Goal: Task Accomplishment & Management: Manage account settings

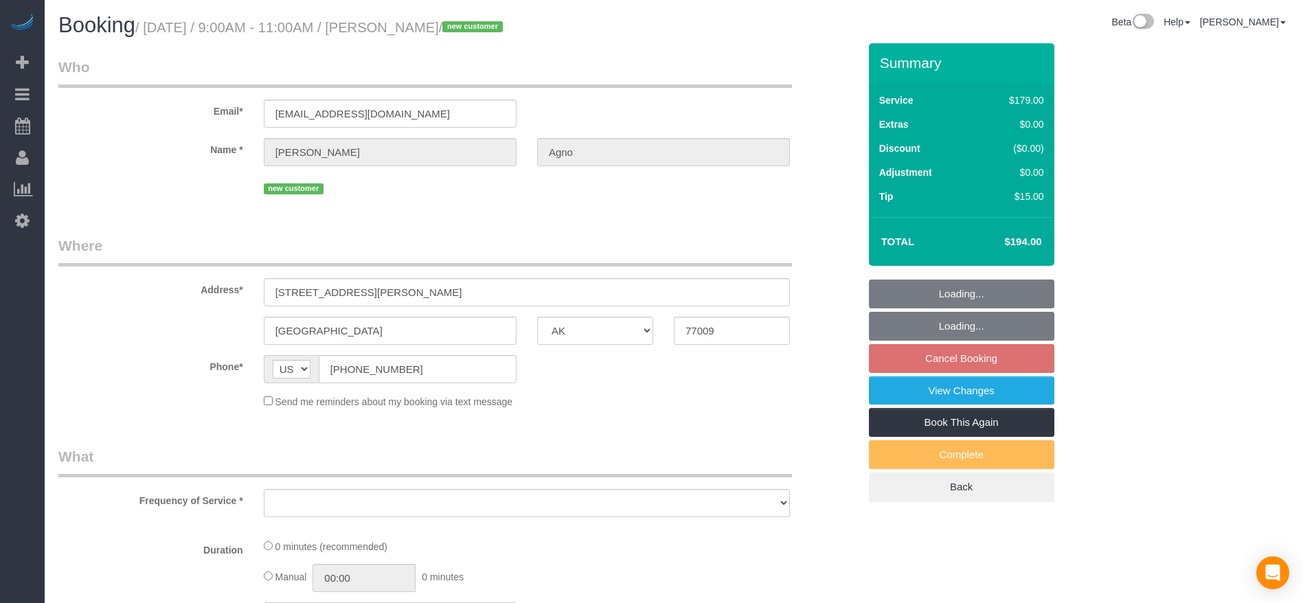
select select "[GEOGRAPHIC_DATA]"
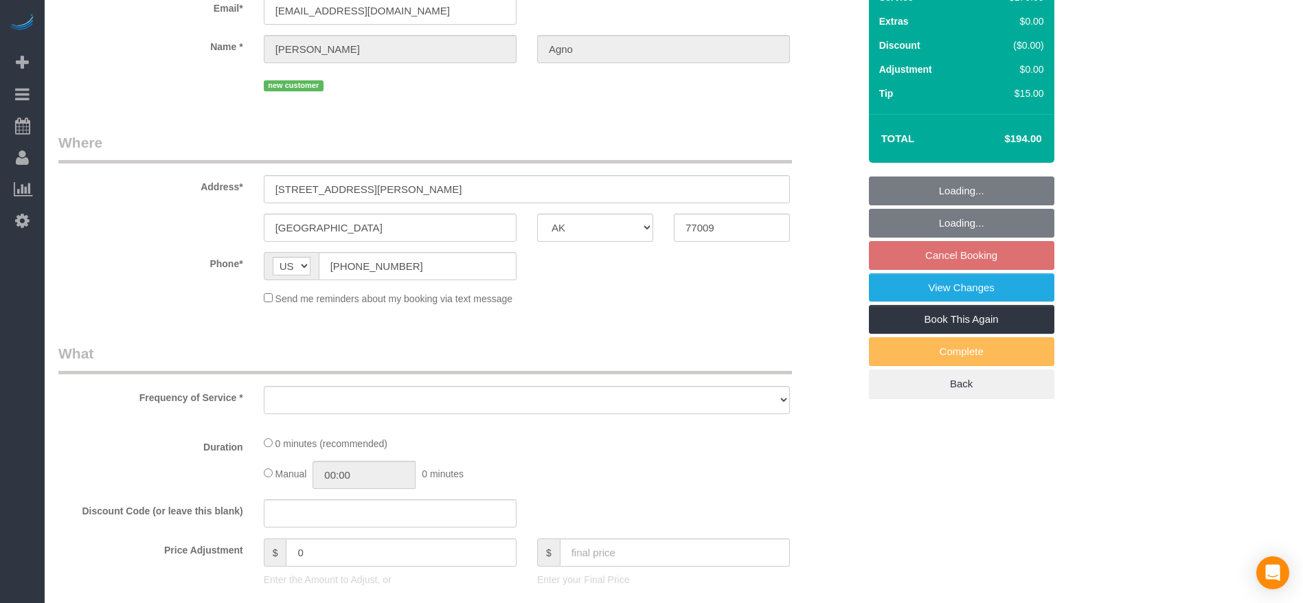
select select "object:4081"
select select "string:fspay-0f896390-9afd-4ccd-b734-08480d85f77c"
select select "3"
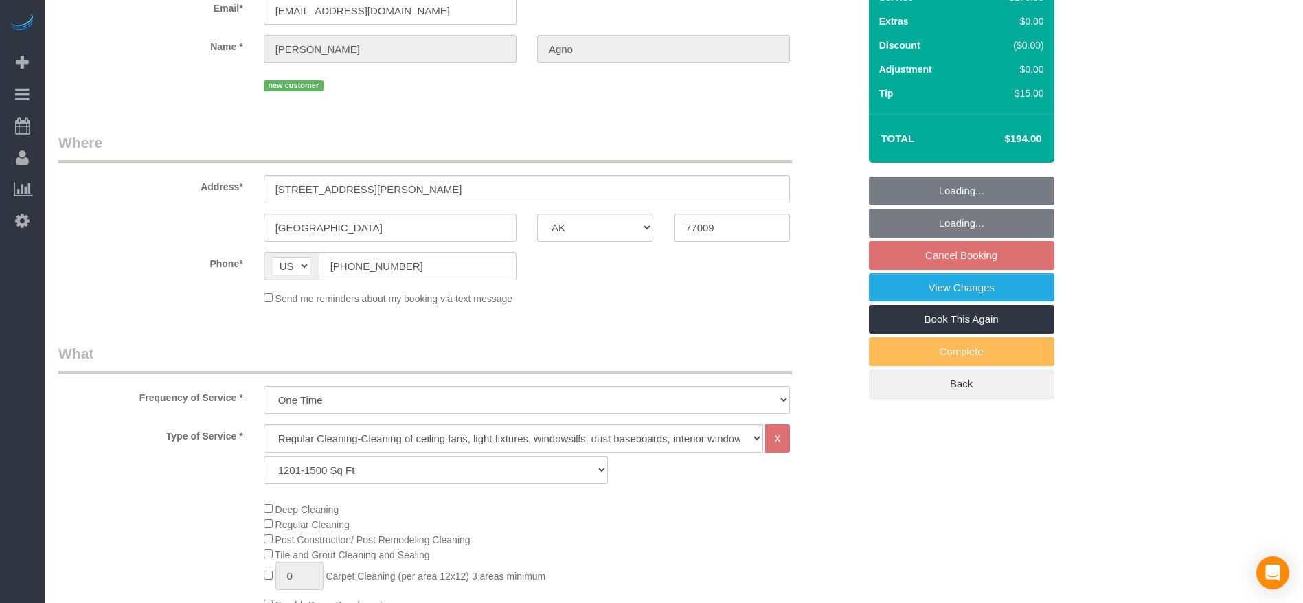
select select "object:4093"
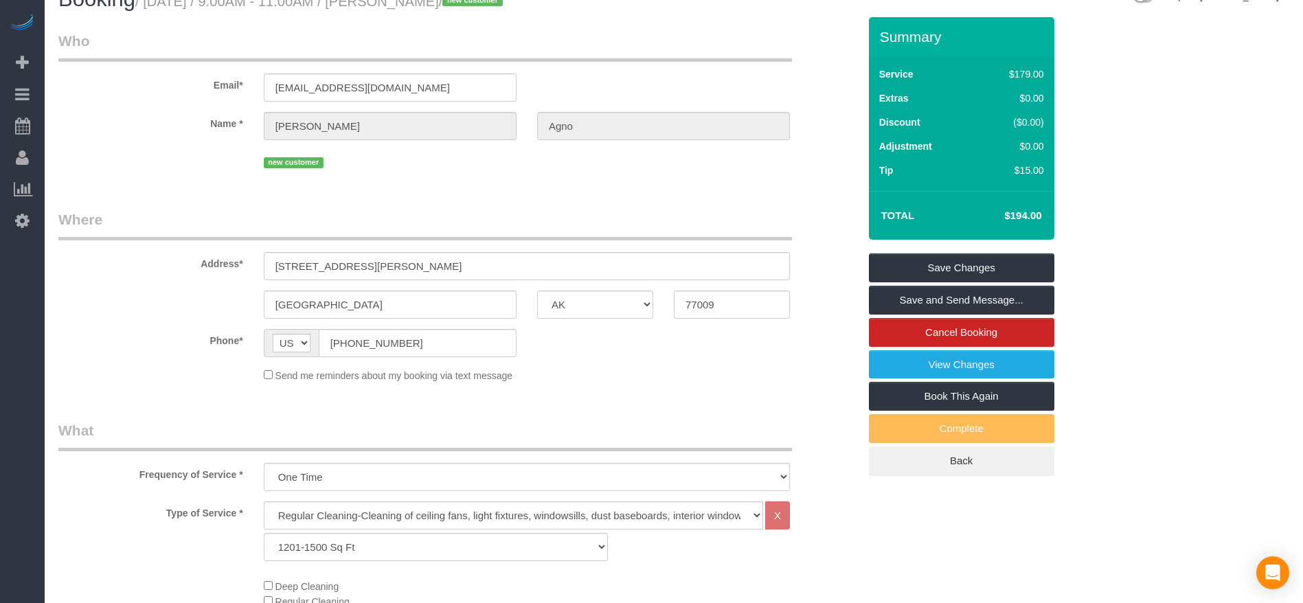
scroll to position [0, 0]
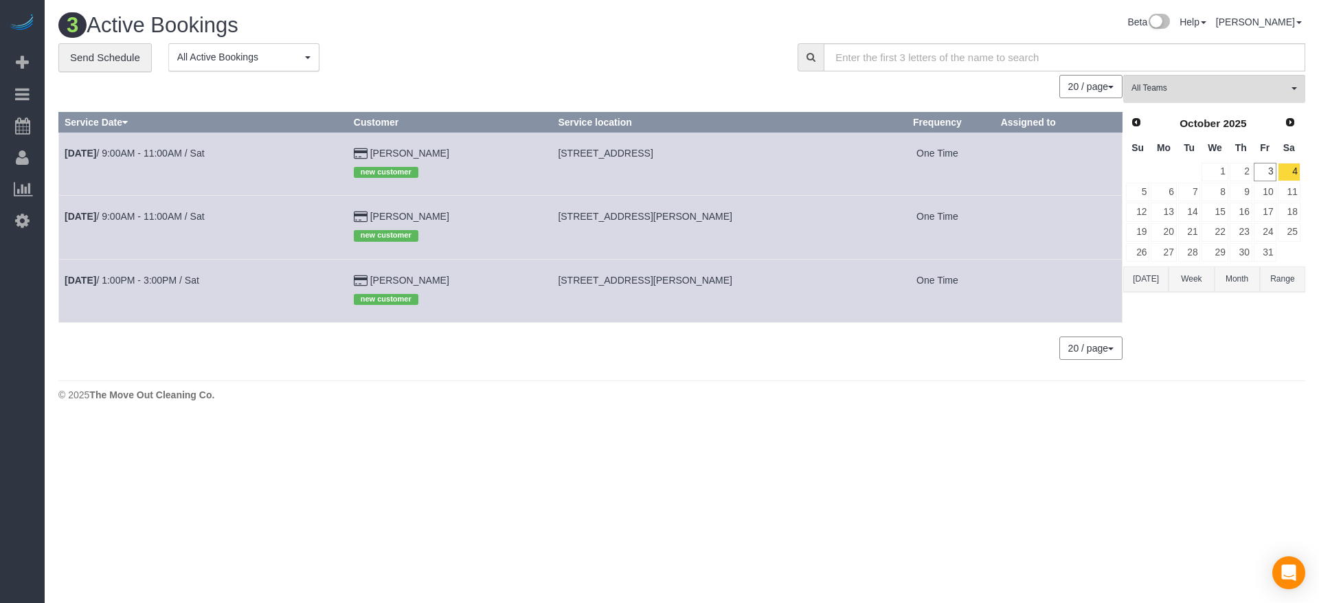
drag, startPoint x: 544, startPoint y: 279, endPoint x: 766, endPoint y: 280, distance: 221.9
click at [766, 280] on td "[STREET_ADDRESS][PERSON_NAME]" at bounding box center [716, 290] width 328 height 63
copy span "[STREET_ADDRESS][PERSON_NAME]"
click at [154, 280] on link "[DATE] 1:00PM - 3:00PM / Sat" at bounding box center [132, 280] width 135 height 11
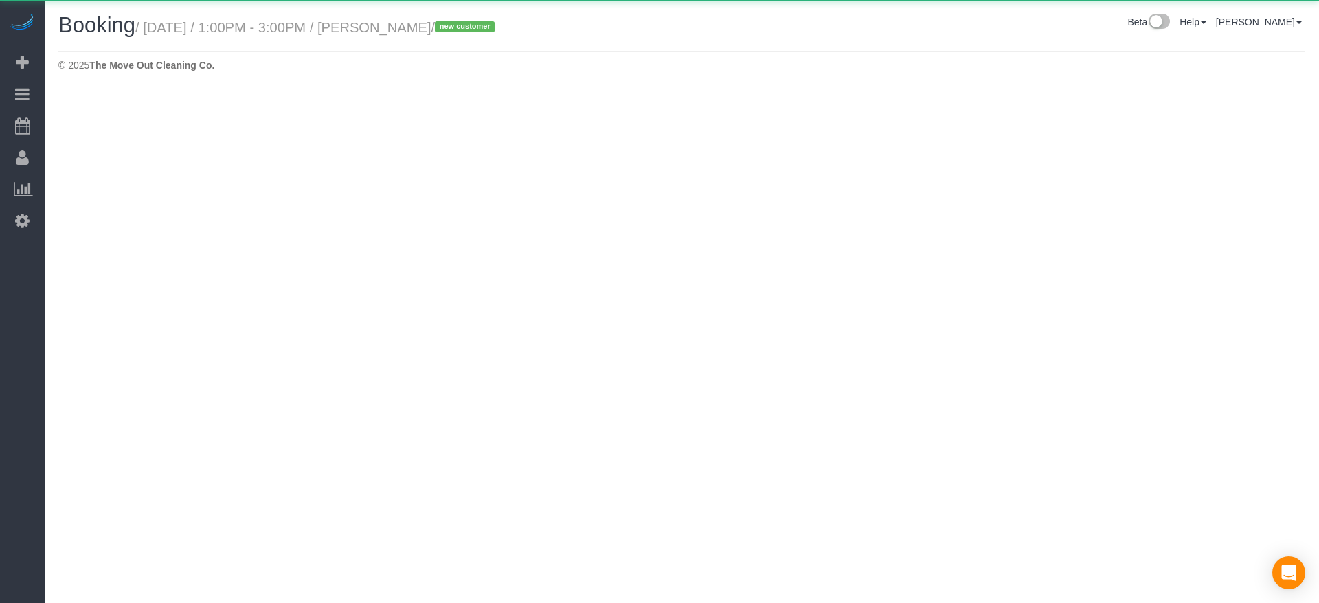
select select "[GEOGRAPHIC_DATA]"
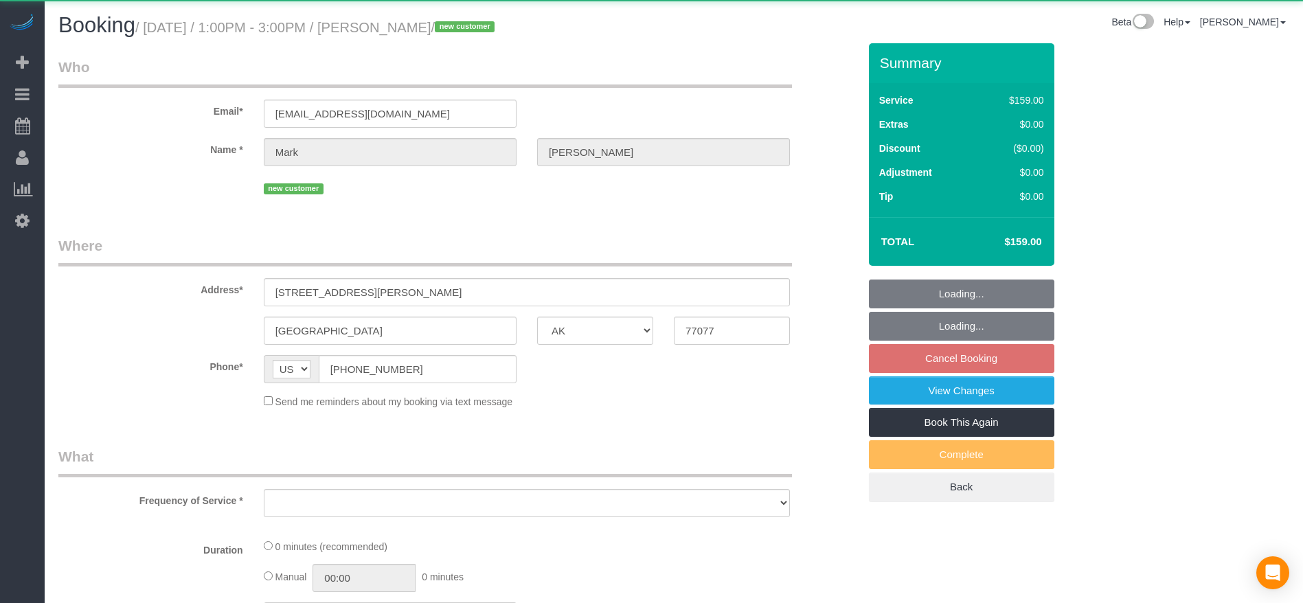
select select "object:4536"
select select "string:fspay-bf44fdb3-d26e-42aa-b881-56603d81ecab"
select select "3"
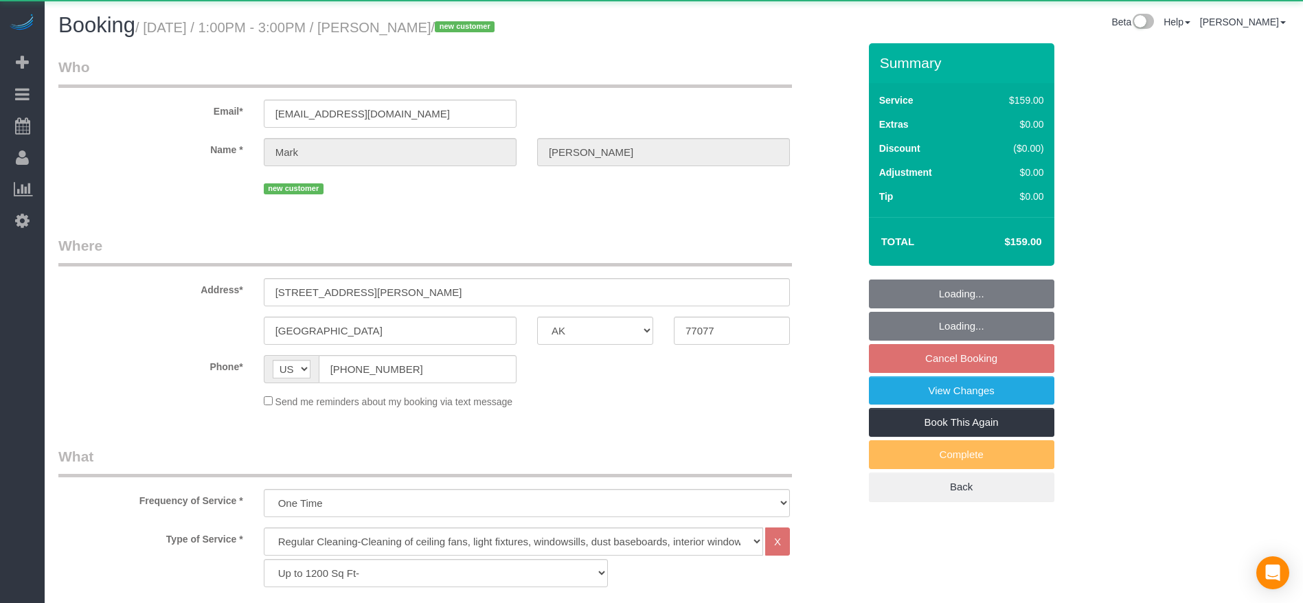
select select "object:4620"
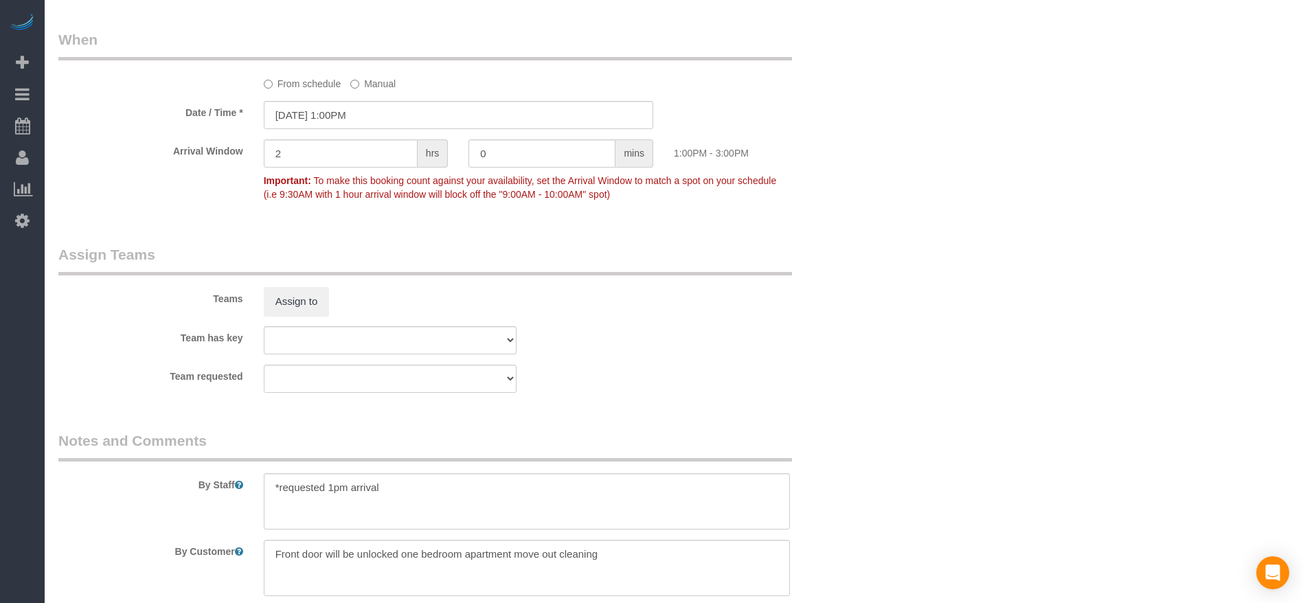
scroll to position [1409, 0]
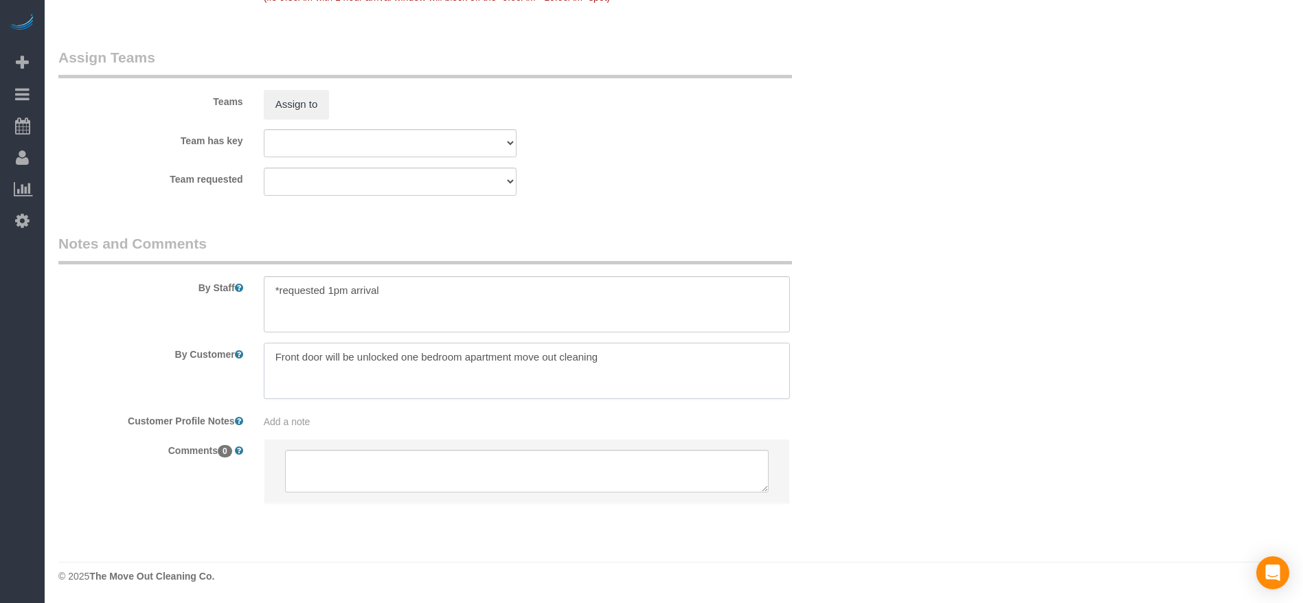
drag, startPoint x: 271, startPoint y: 353, endPoint x: 763, endPoint y: 361, distance: 491.3
click at [763, 361] on textarea at bounding box center [527, 371] width 526 height 56
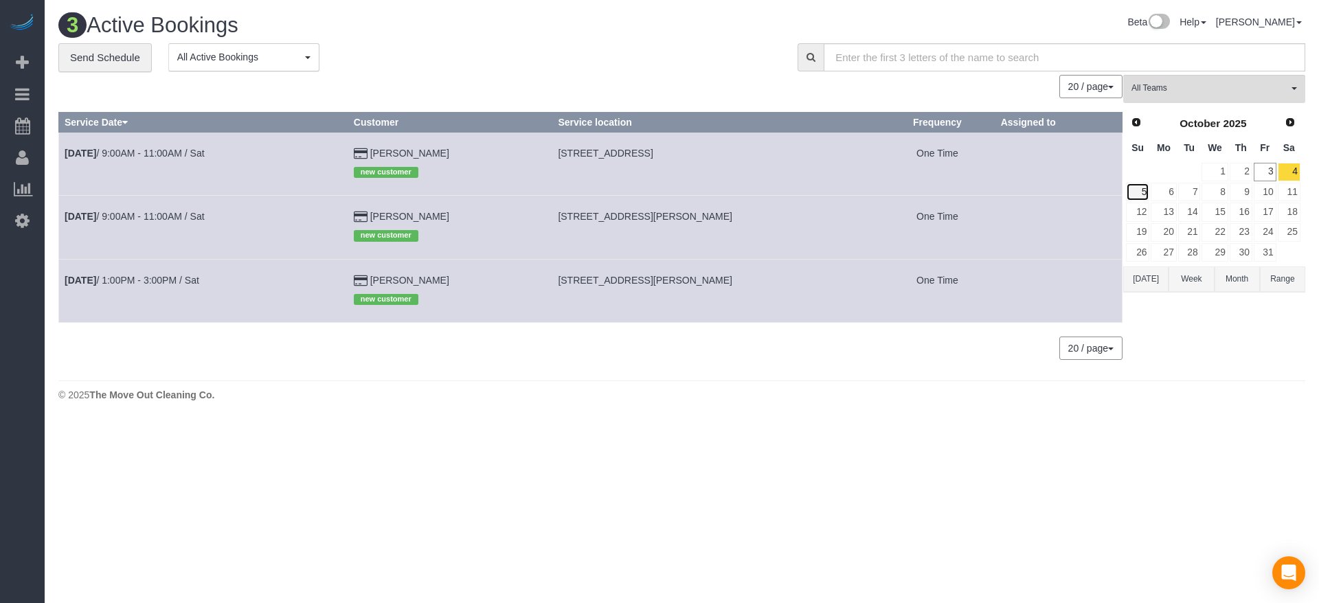
click at [1148, 193] on link "5" at bounding box center [1137, 192] width 23 height 19
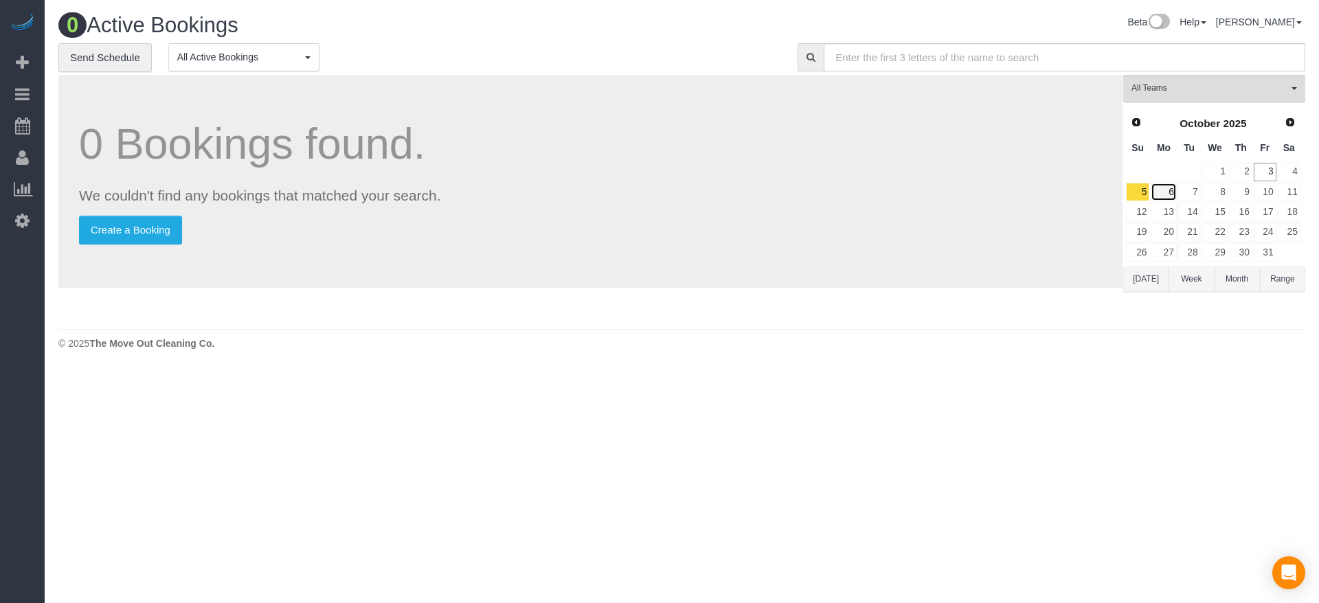
click at [1167, 190] on link "6" at bounding box center [1163, 192] width 25 height 19
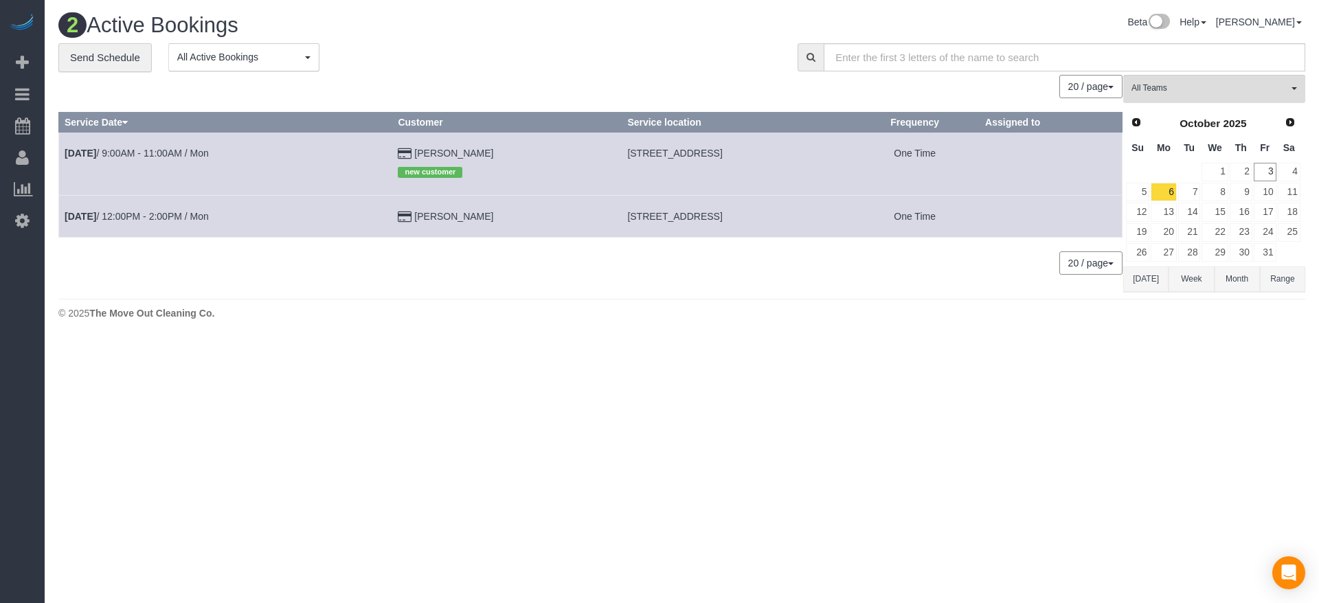
drag, startPoint x: 556, startPoint y: 149, endPoint x: 747, endPoint y: 150, distance: 191.0
click at [747, 150] on td "[STREET_ADDRESS]" at bounding box center [736, 163] width 229 height 63
copy span "[STREET_ADDRESS]"
click at [142, 150] on link "[DATE] 9:00AM - 11:00AM / Mon" at bounding box center [137, 153] width 144 height 11
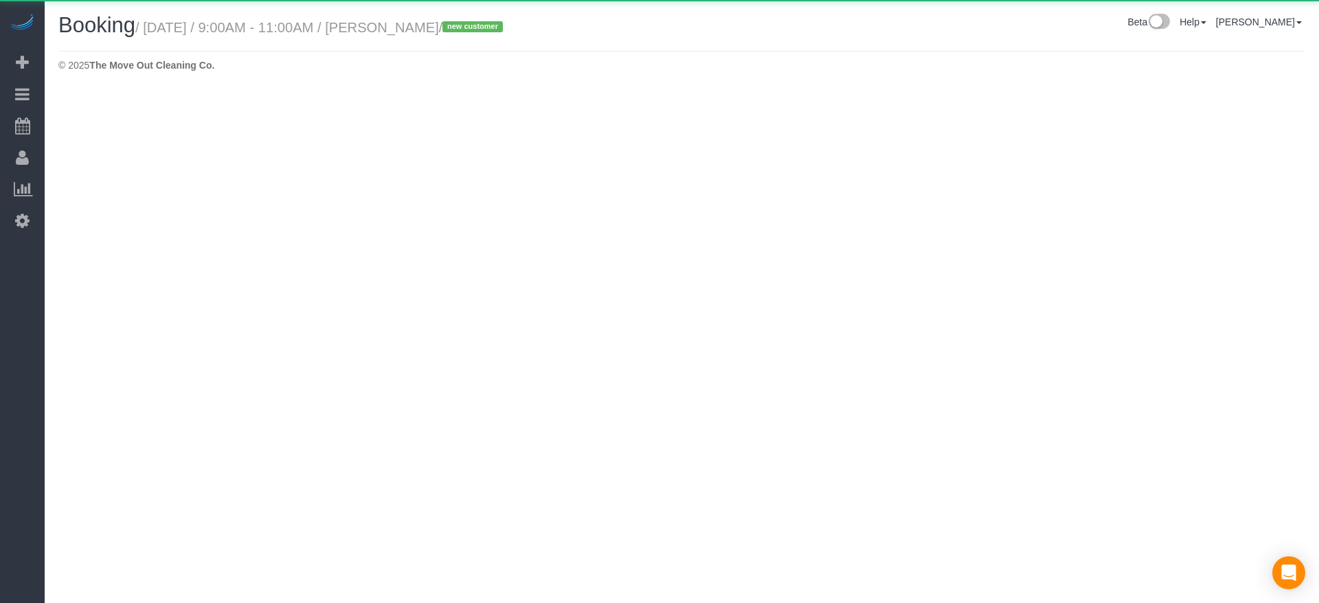
select select "[GEOGRAPHIC_DATA]"
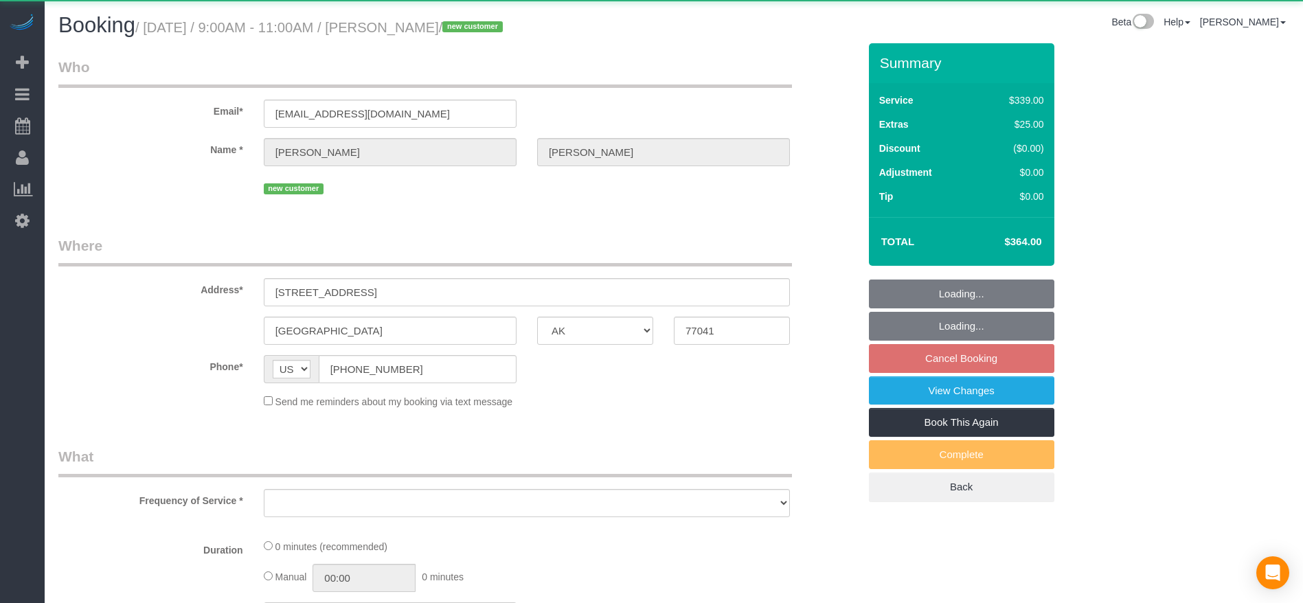
select select "object:5123"
select select "string:fspay-9e4a1ce7-7982-4776-bc76-822a5c54b6f7"
select select "object:5210"
select select "3"
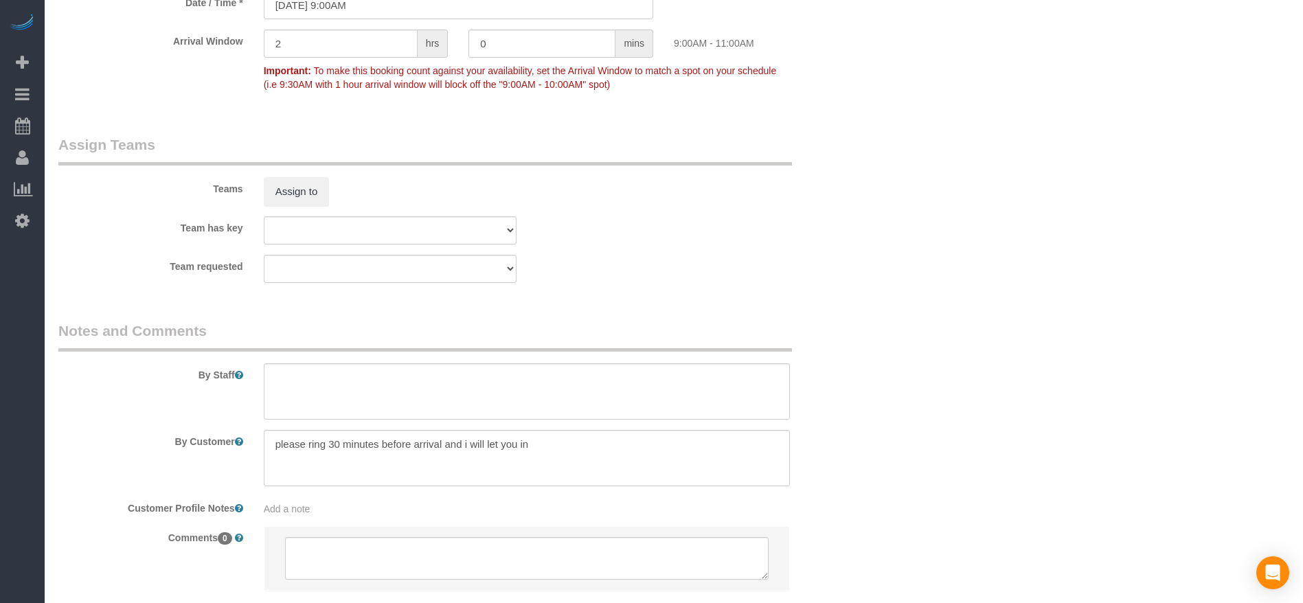
scroll to position [1340, 0]
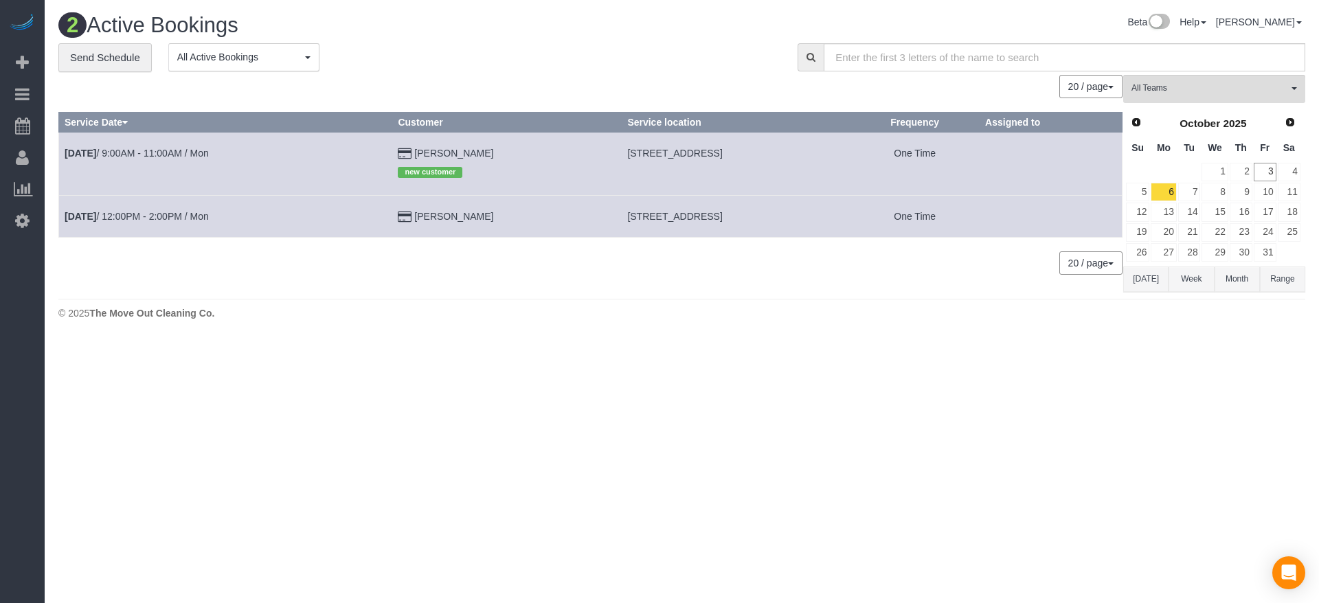
drag, startPoint x: 555, startPoint y: 214, endPoint x: 701, endPoint y: 214, distance: 145.7
click at [701, 214] on td "[STREET_ADDRESS]" at bounding box center [736, 217] width 229 height 42
copy span "[STREET_ADDRESS]"
click at [117, 210] on td "[DATE] 12:00PM - 2:00PM / Mon" at bounding box center [225, 217] width 333 height 42
click at [155, 215] on link "[DATE] 12:00PM - 2:00PM / Mon" at bounding box center [137, 216] width 144 height 11
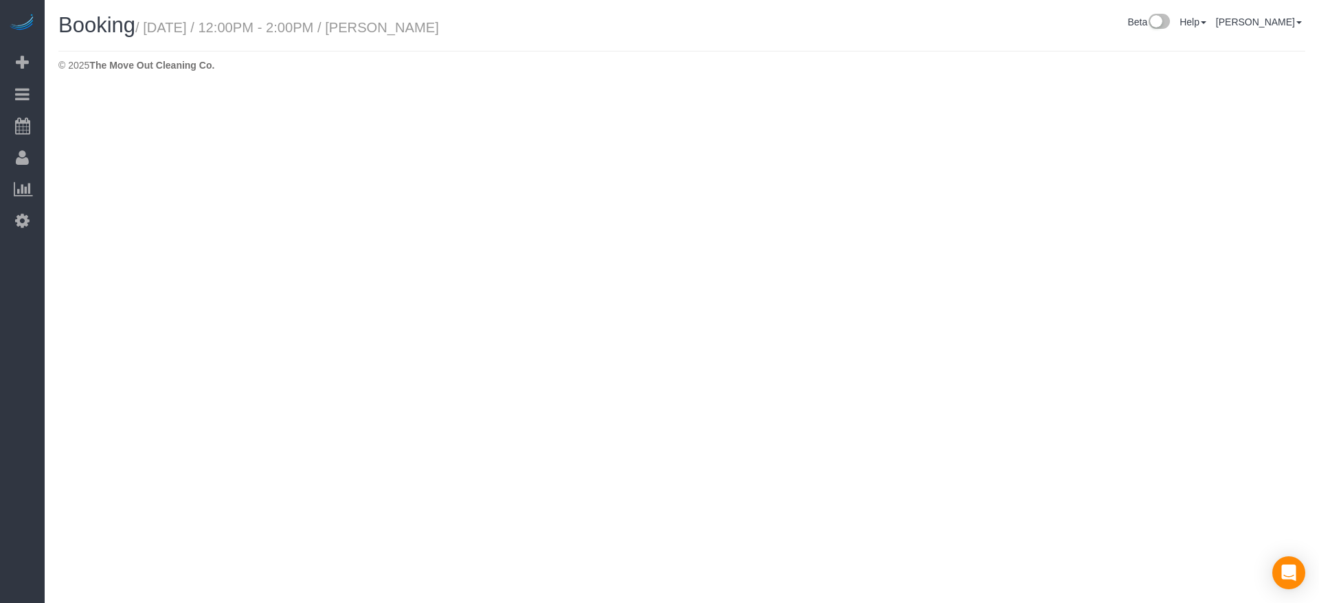
select select "[GEOGRAPHIC_DATA]"
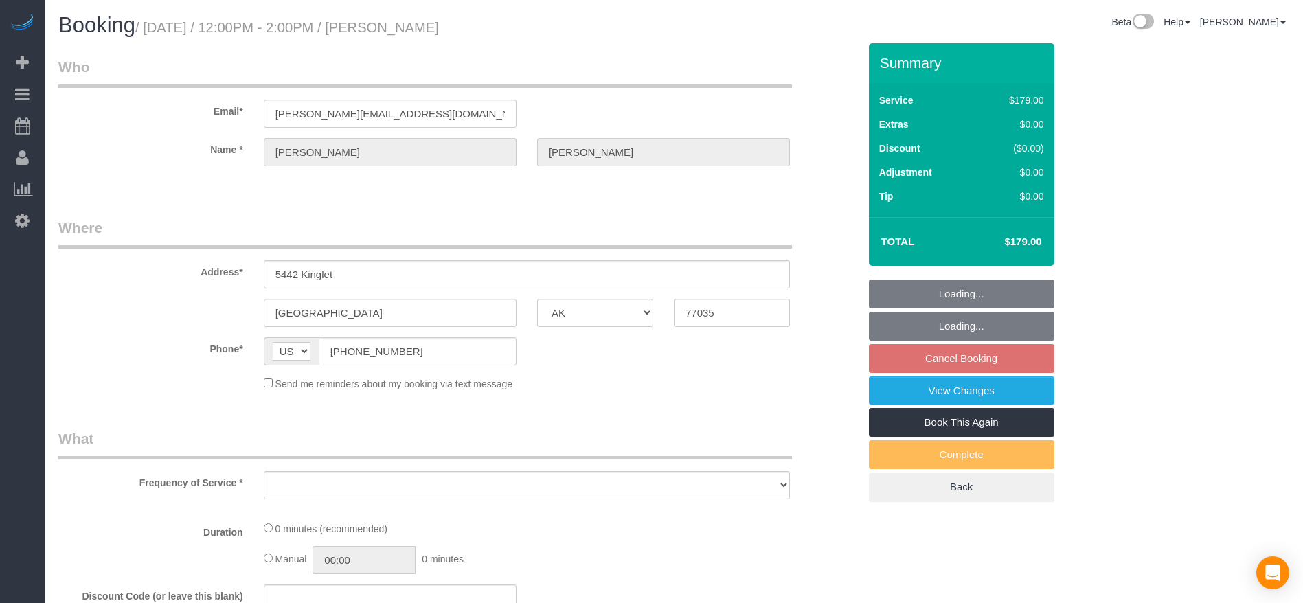
select select "object:5627"
select select "string:fspay-f8ccdaad-94f3-408f-b6c5-b4aa2ce9e423"
select select "object:5639"
select select "3"
select select "spot166"
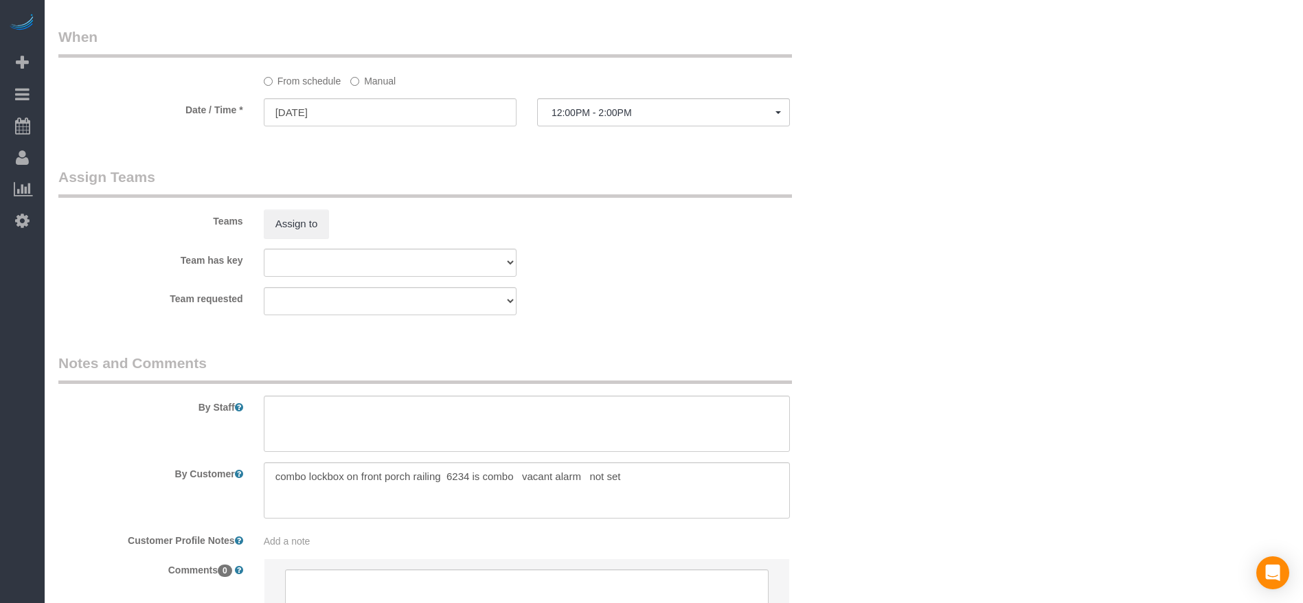
scroll to position [1237, 0]
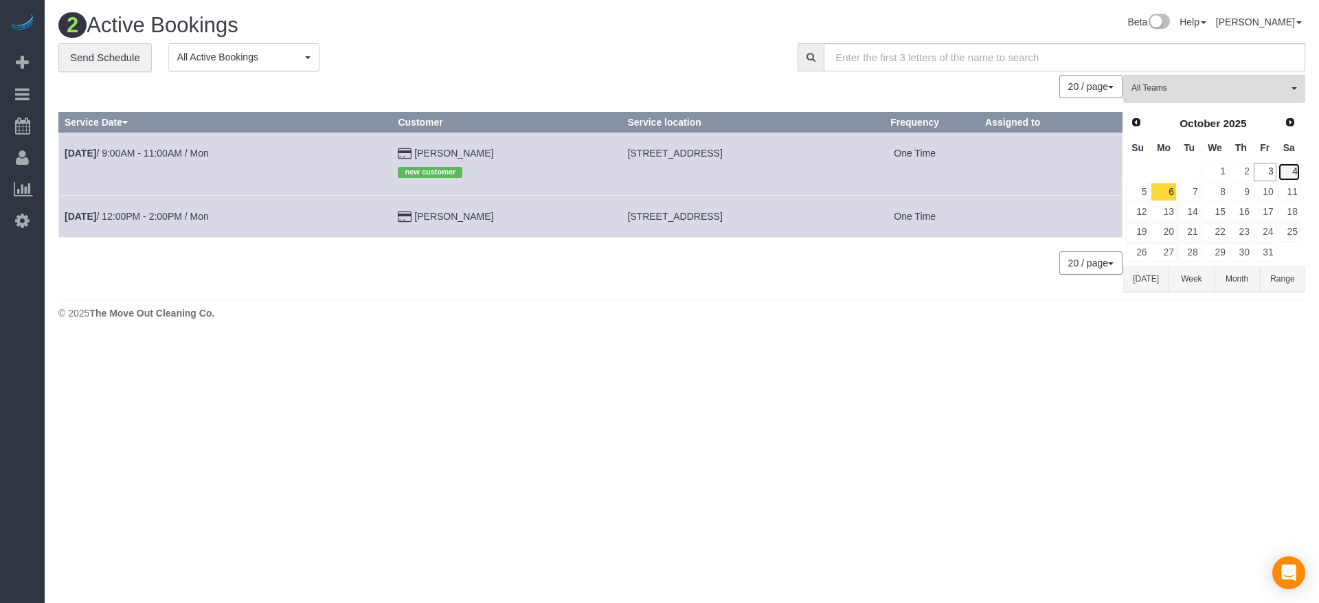
click at [1297, 169] on link "4" at bounding box center [1289, 172] width 23 height 19
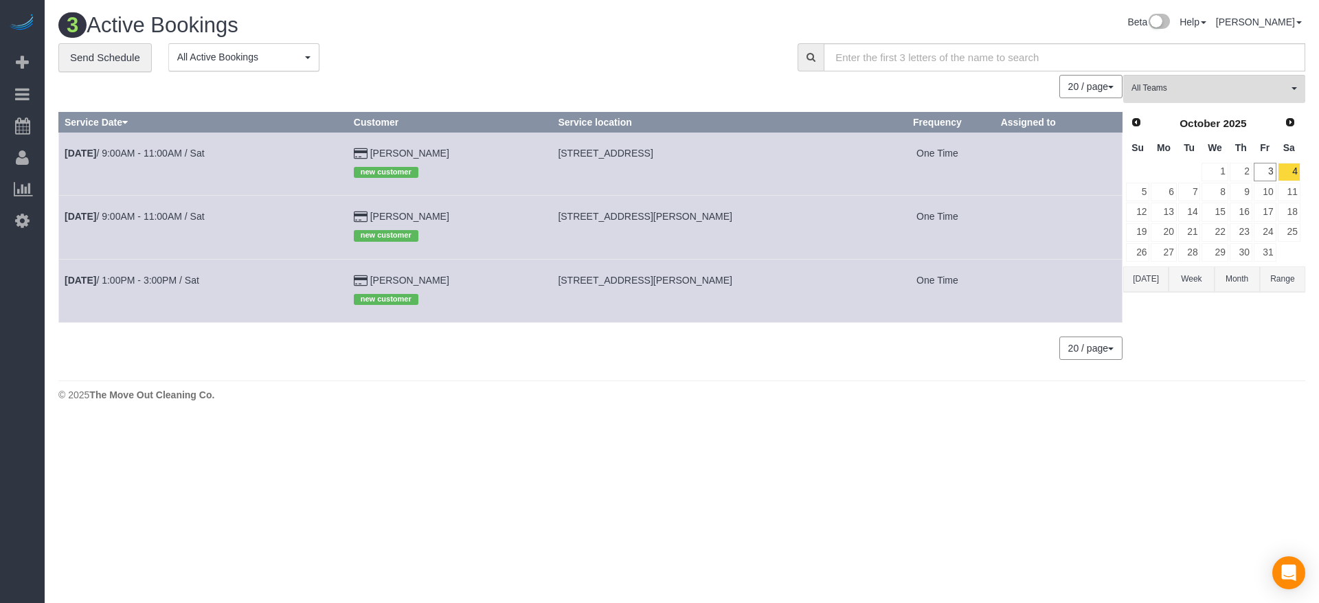
click at [1152, 274] on button "[DATE]" at bounding box center [1145, 279] width 45 height 25
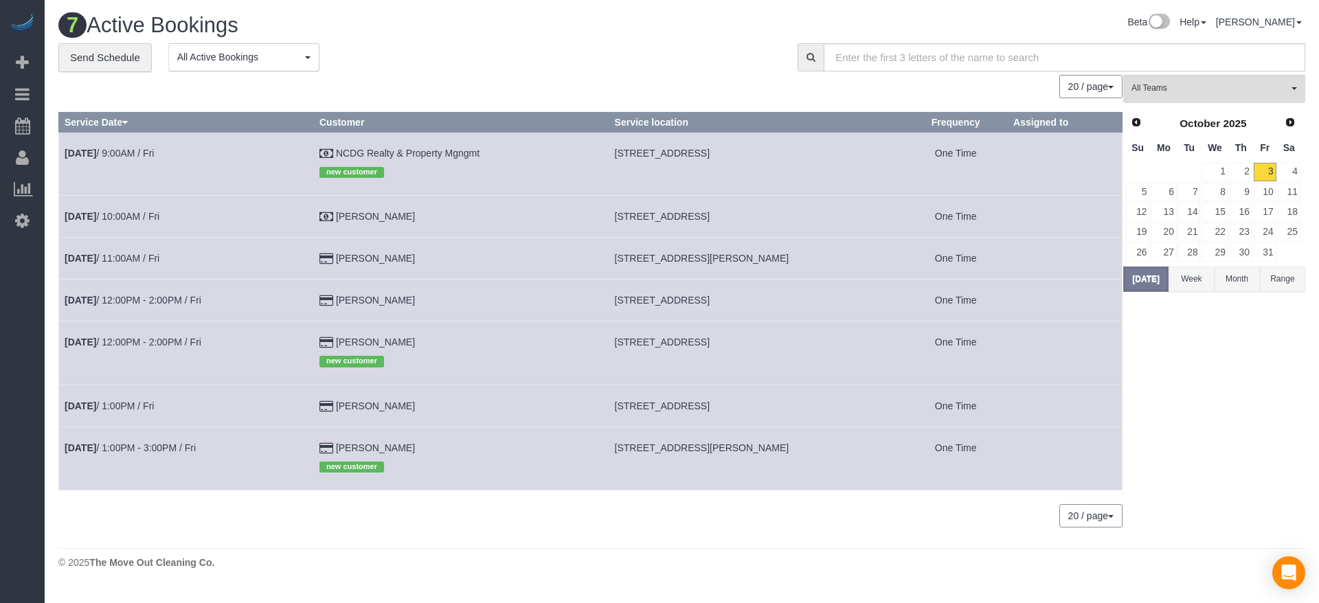
drag, startPoint x: 620, startPoint y: 218, endPoint x: 807, endPoint y: 223, distance: 187.0
click at [807, 223] on td "[STREET_ADDRESS]" at bounding box center [756, 217] width 295 height 42
copy span "[STREET_ADDRESS]"
click at [1141, 281] on button "[DATE]" at bounding box center [1145, 279] width 45 height 25
drag, startPoint x: 619, startPoint y: 342, endPoint x: 788, endPoint y: 351, distance: 169.3
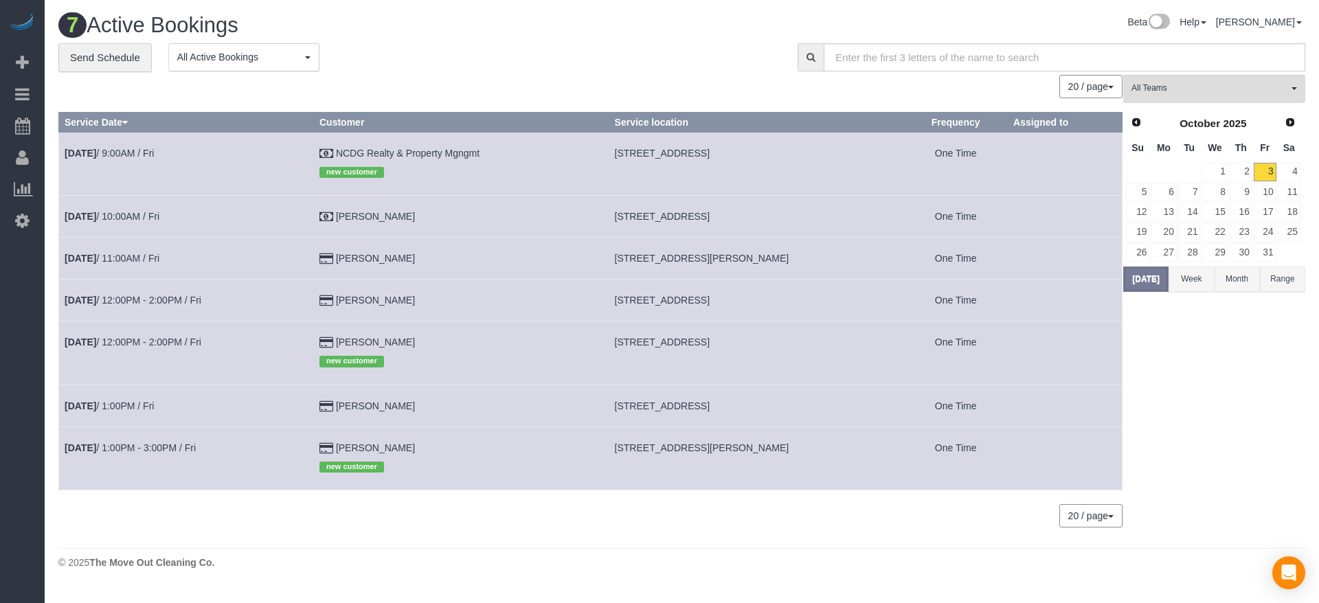
click at [788, 351] on td "[STREET_ADDRESS]" at bounding box center [756, 353] width 295 height 63
copy span "[STREET_ADDRESS]"
click at [1134, 280] on button "[DATE]" at bounding box center [1145, 279] width 45 height 25
click at [154, 410] on link "[DATE] 1:00PM / Fri" at bounding box center [109, 406] width 89 height 11
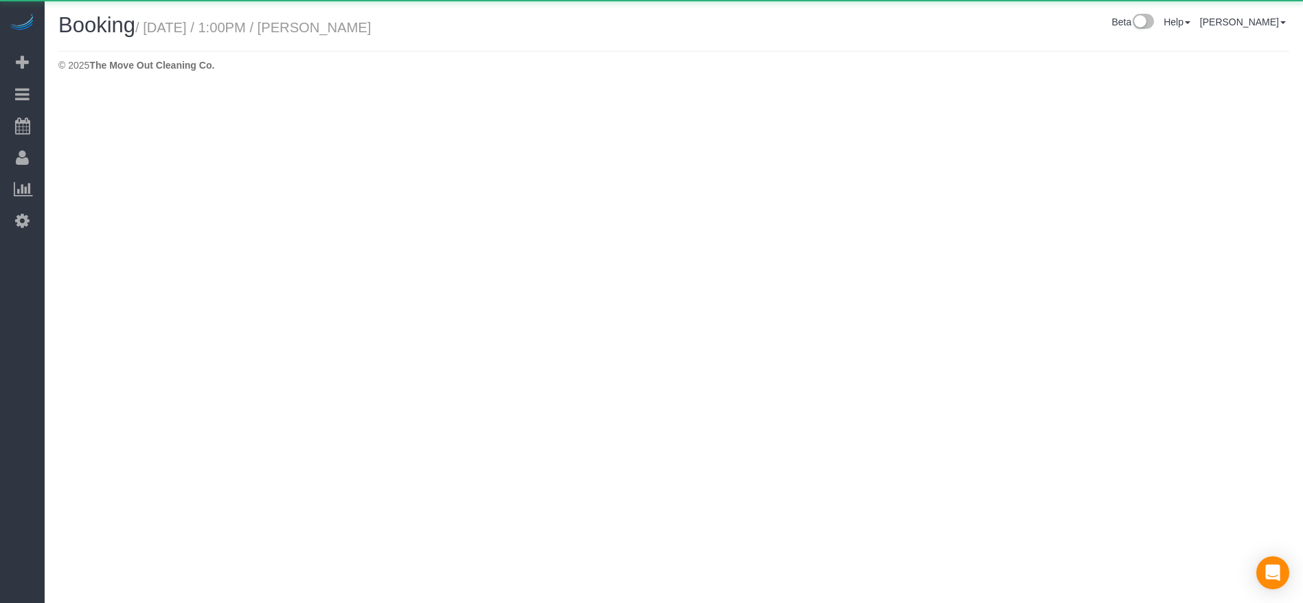
select select "[GEOGRAPHIC_DATA]"
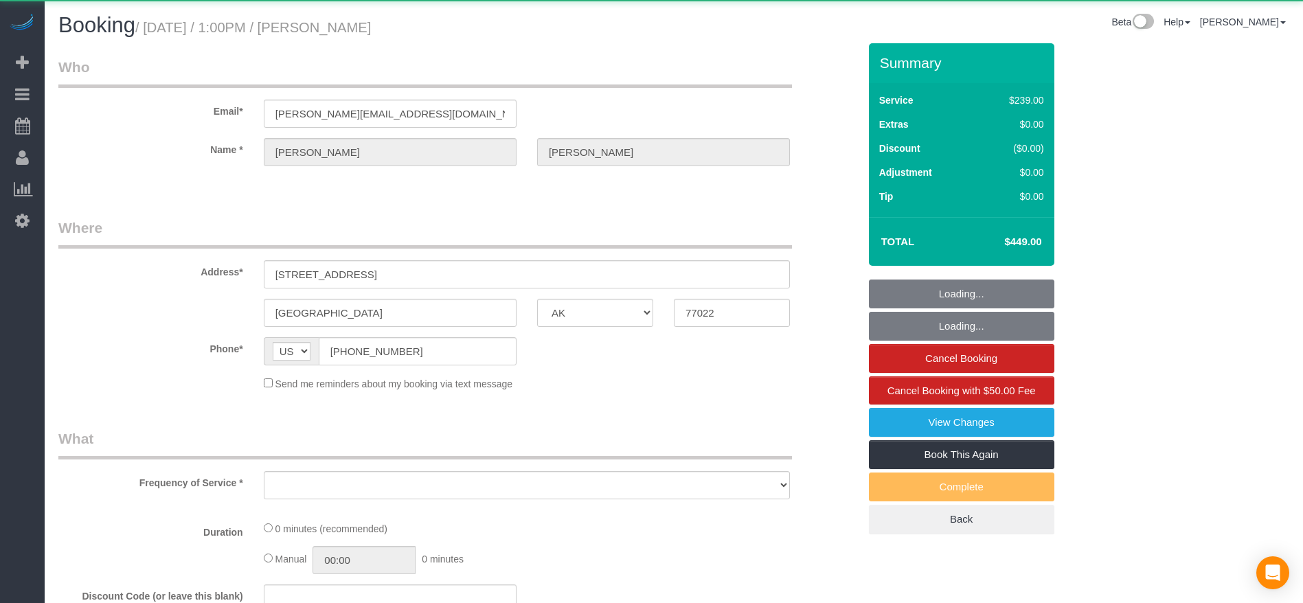
select select "object:6481"
select select "string:fspay-5f9d37c2-99f9-42c9-a91e-ba06f310703a"
select select "3"
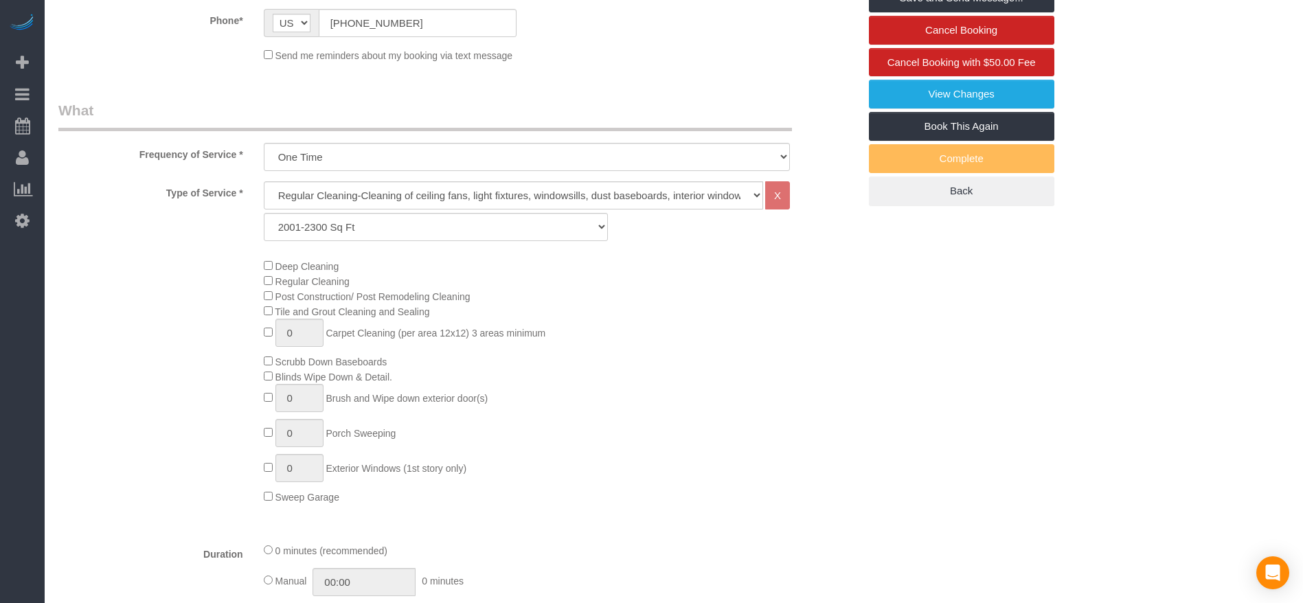
scroll to position [515, 0]
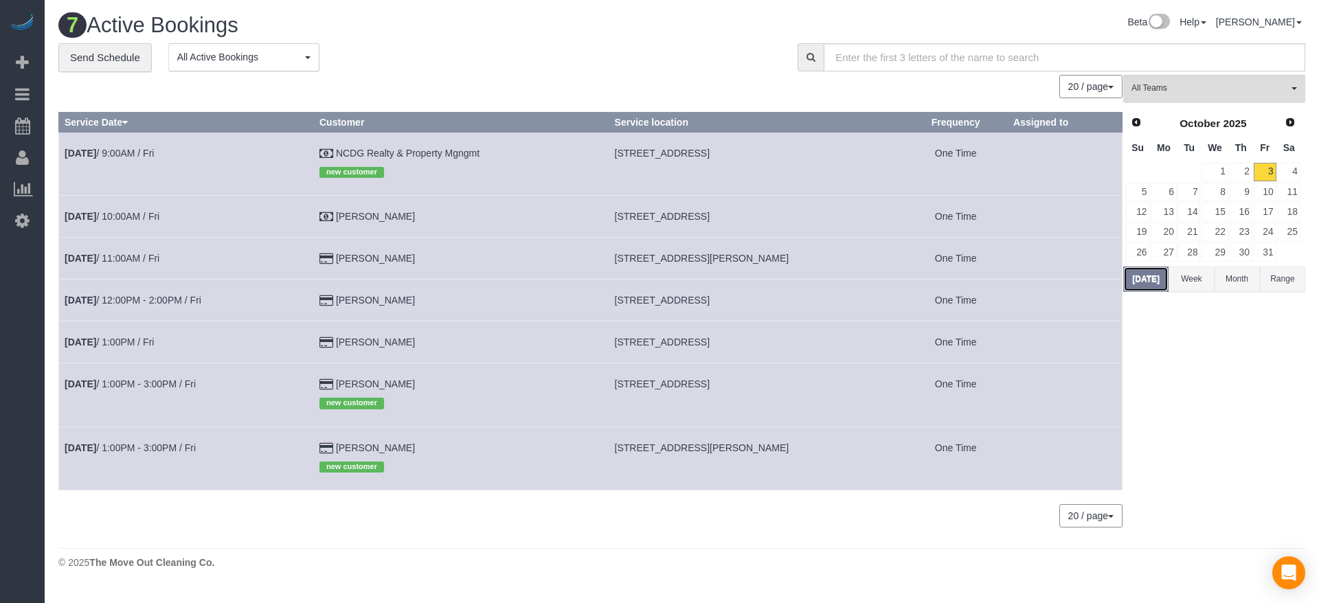
click at [1132, 273] on button "[DATE]" at bounding box center [1145, 279] width 45 height 25
click at [139, 388] on link "[DATE] 1:00PM - 3:00PM / Fri" at bounding box center [130, 384] width 131 height 11
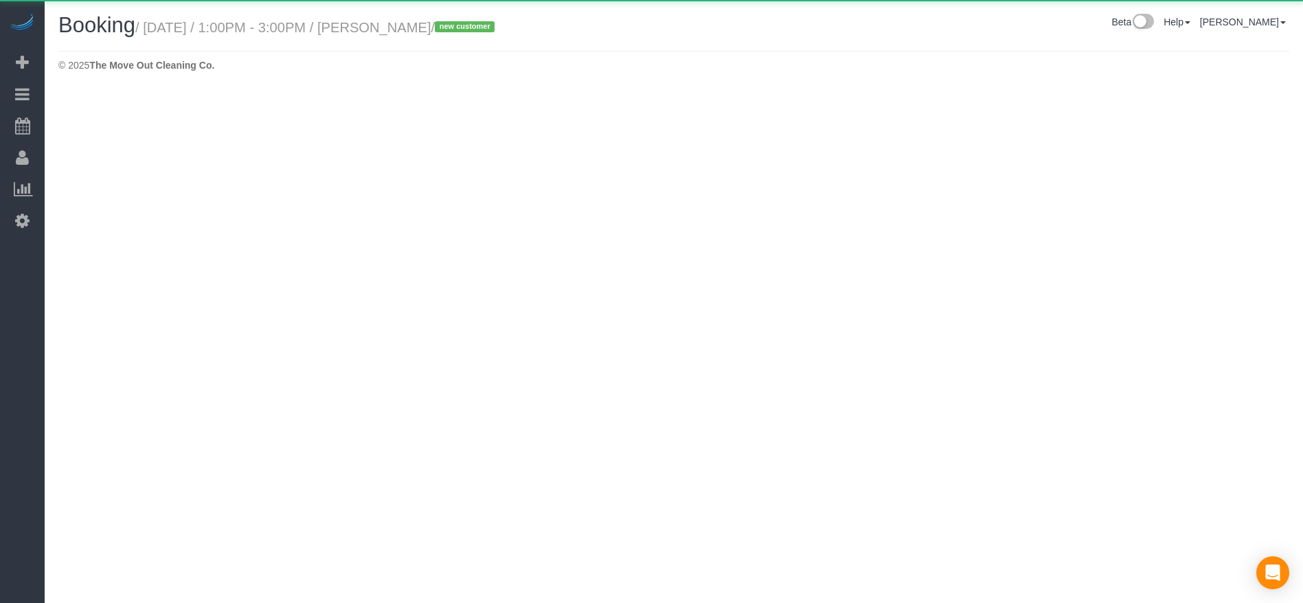
select select "[GEOGRAPHIC_DATA]"
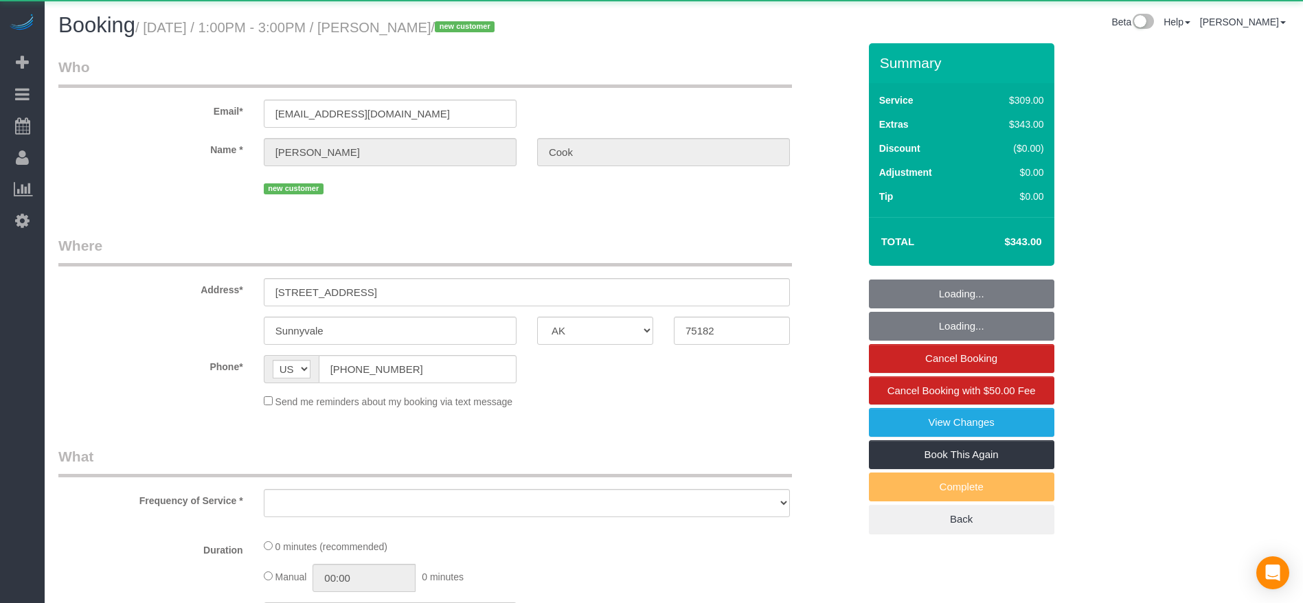
select select "object:7112"
select select "string:fspay-b2f4b159-07c4-4bb6-82d6-47310a25bc96"
select select "3"
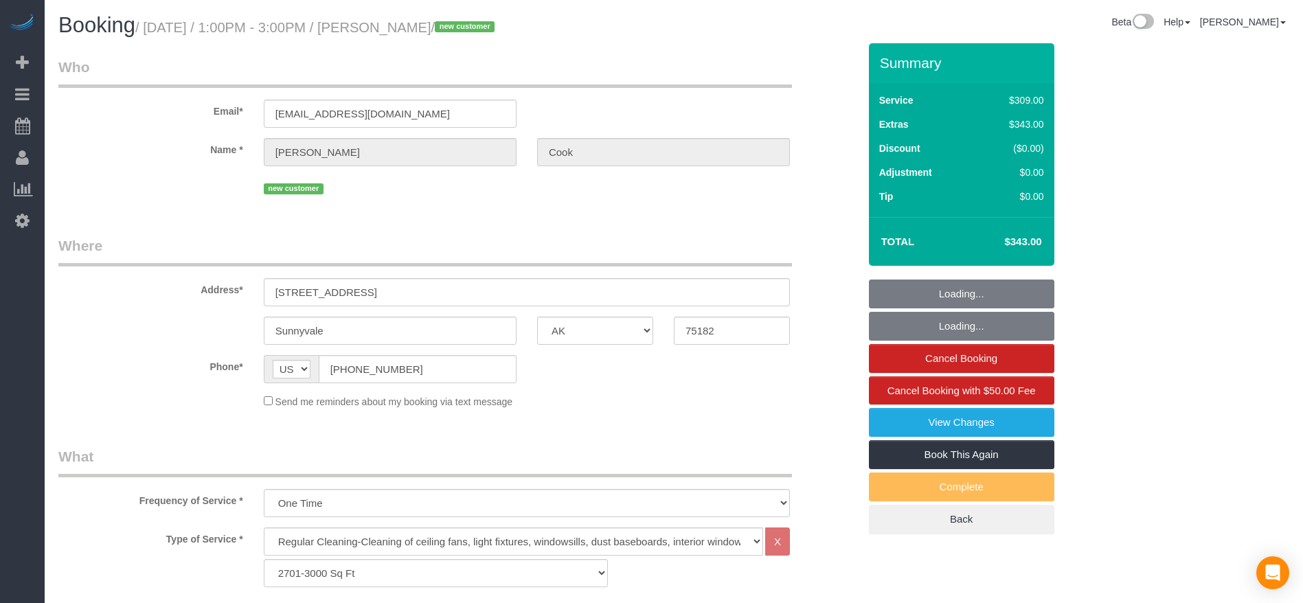
select select "object:7124"
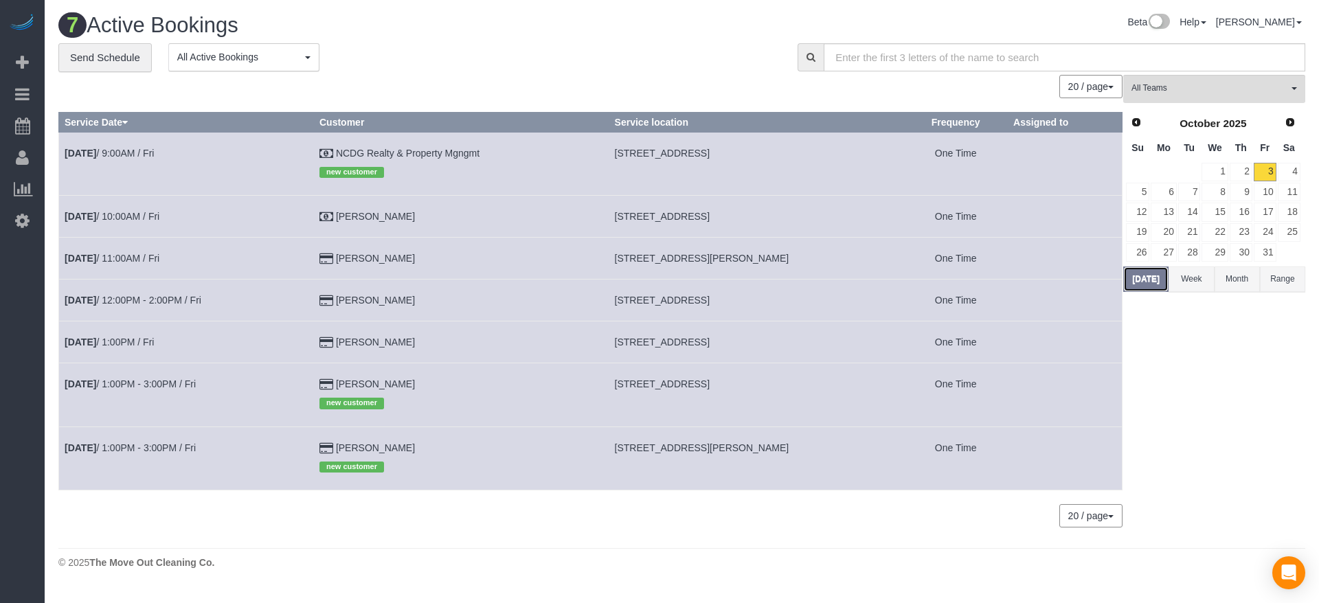
click at [1136, 275] on button "[DATE]" at bounding box center [1145, 279] width 45 height 25
click at [129, 341] on link "[DATE] 1:00PM / Fri" at bounding box center [109, 342] width 89 height 11
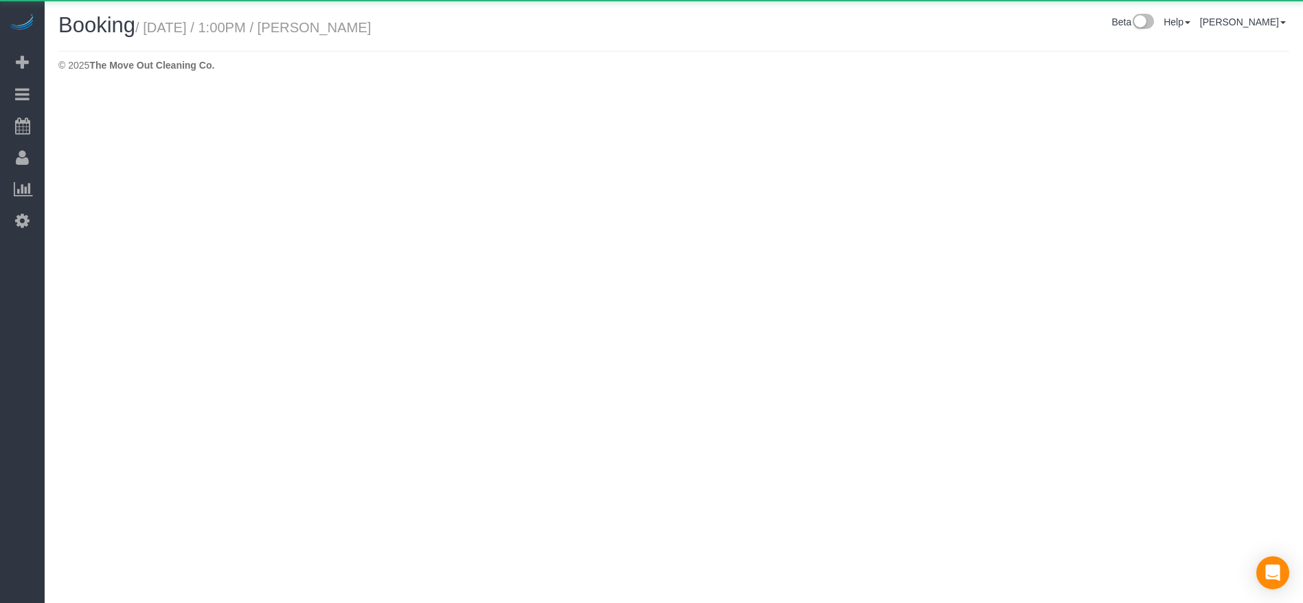
select select "[GEOGRAPHIC_DATA]"
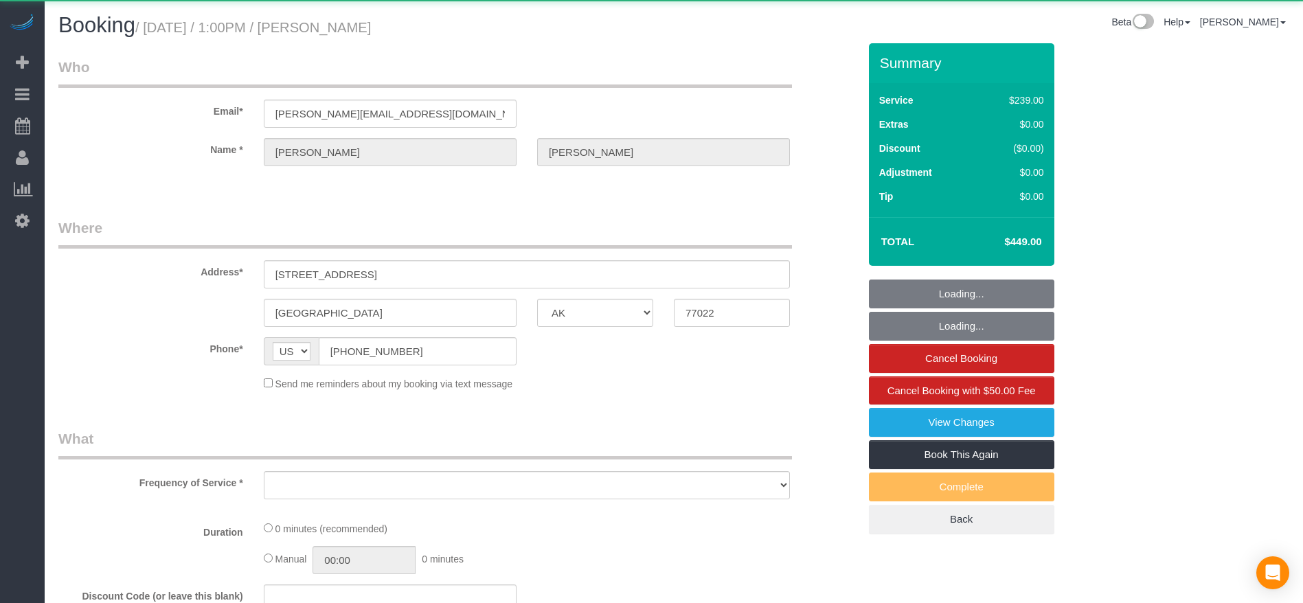
select select "object:7696"
select select "string:fspay-5f9d37c2-99f9-42c9-a91e-ba06f310703a"
select select "object:7758"
select select "3"
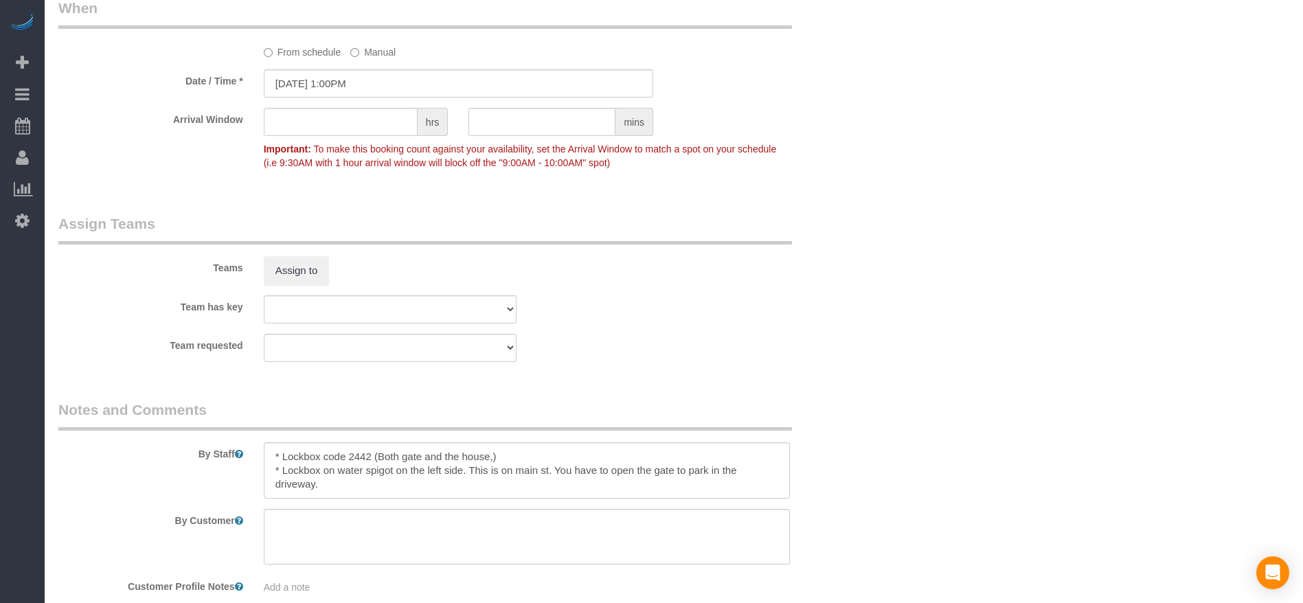
scroll to position [1406, 0]
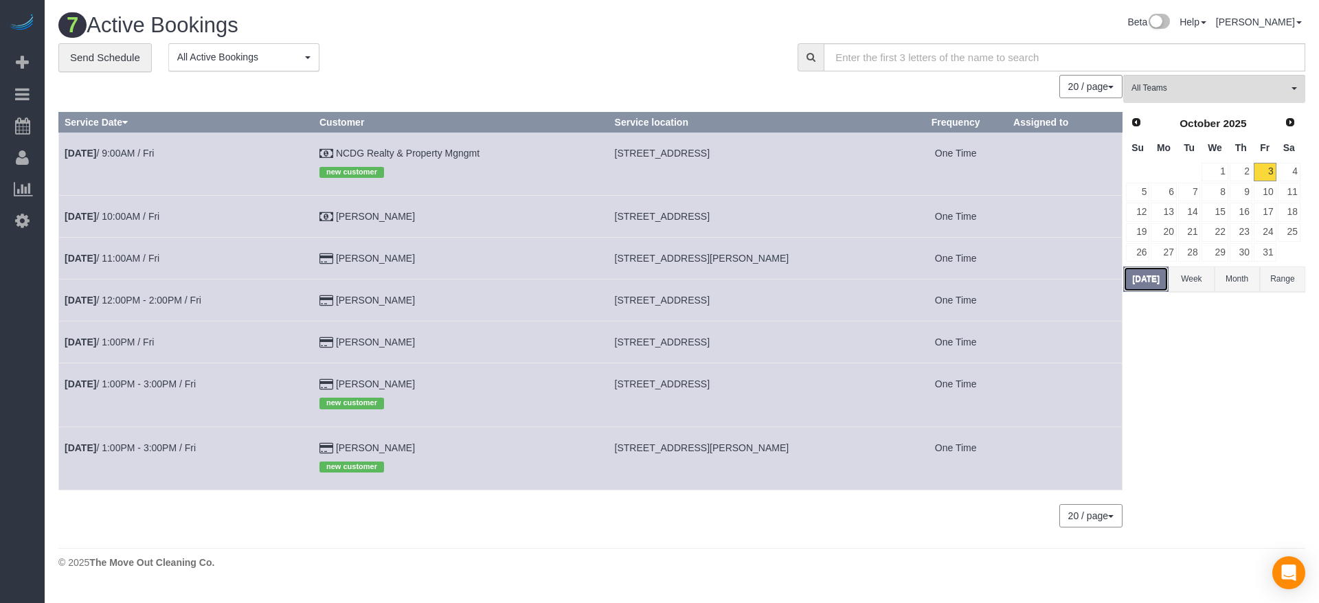
click at [1145, 278] on button "[DATE]" at bounding box center [1145, 279] width 45 height 25
click at [1153, 280] on button "[DATE]" at bounding box center [1145, 279] width 45 height 25
drag, startPoint x: 618, startPoint y: 340, endPoint x: 779, endPoint y: 343, distance: 160.8
click at [779, 343] on td "[STREET_ADDRESS]" at bounding box center [756, 343] width 295 height 42
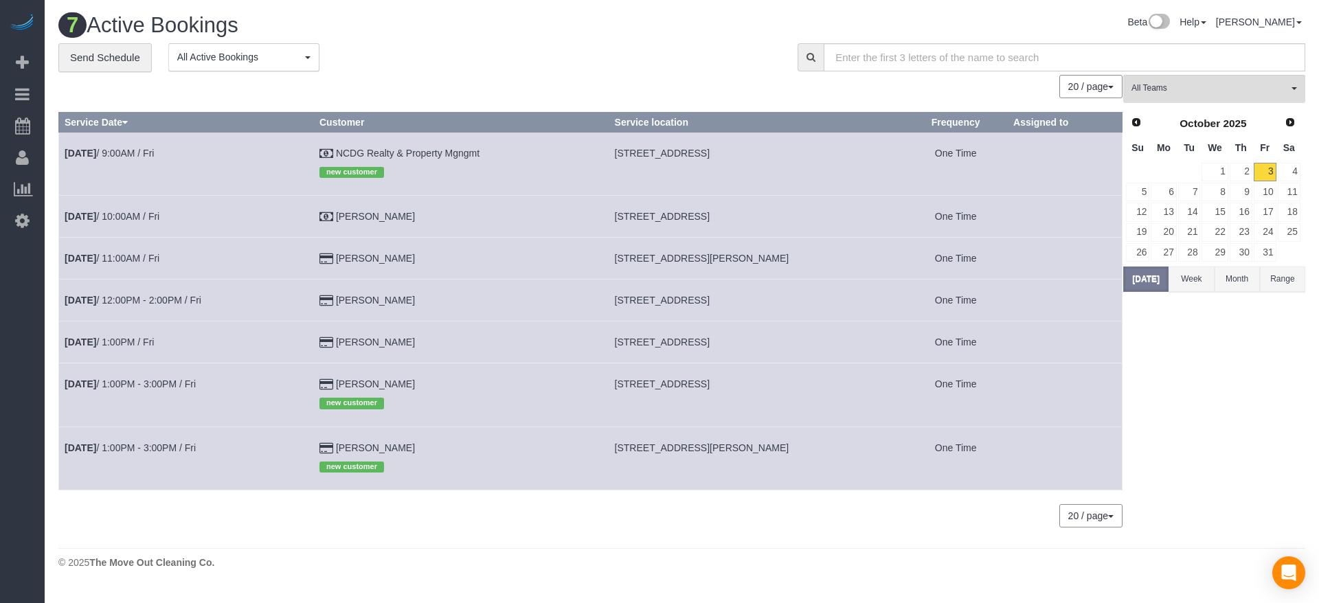
copy span "[STREET_ADDRESS]"
click at [1165, 217] on link "13" at bounding box center [1163, 212] width 25 height 19
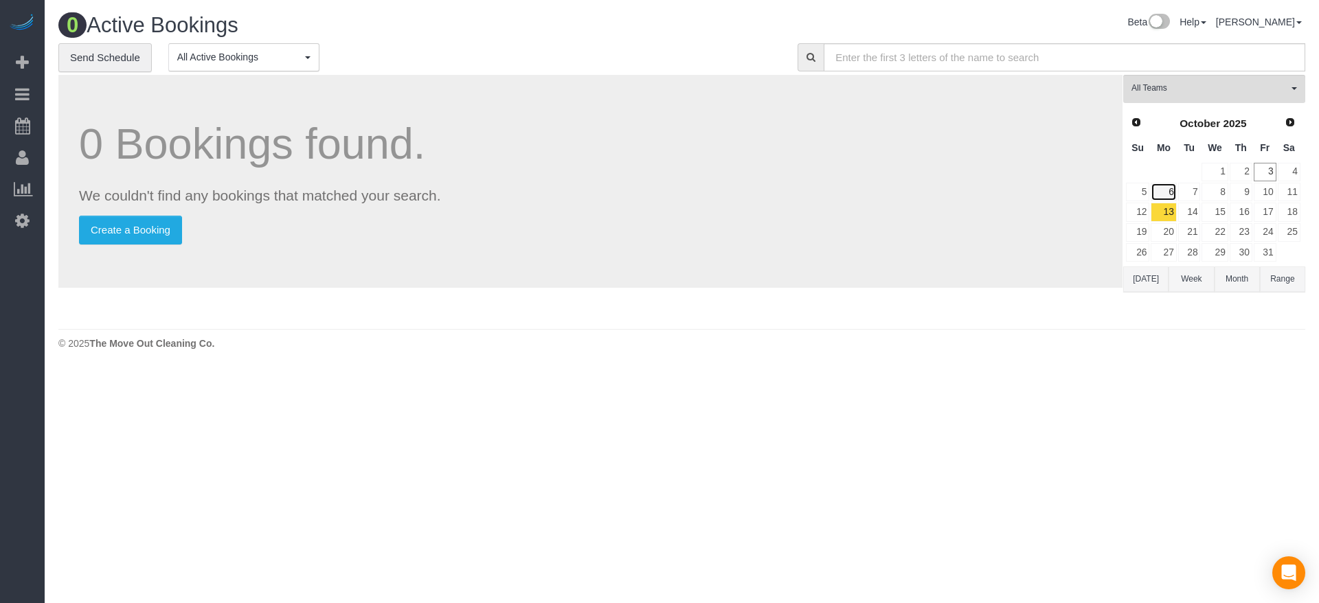
click at [1166, 194] on link "6" at bounding box center [1163, 192] width 25 height 19
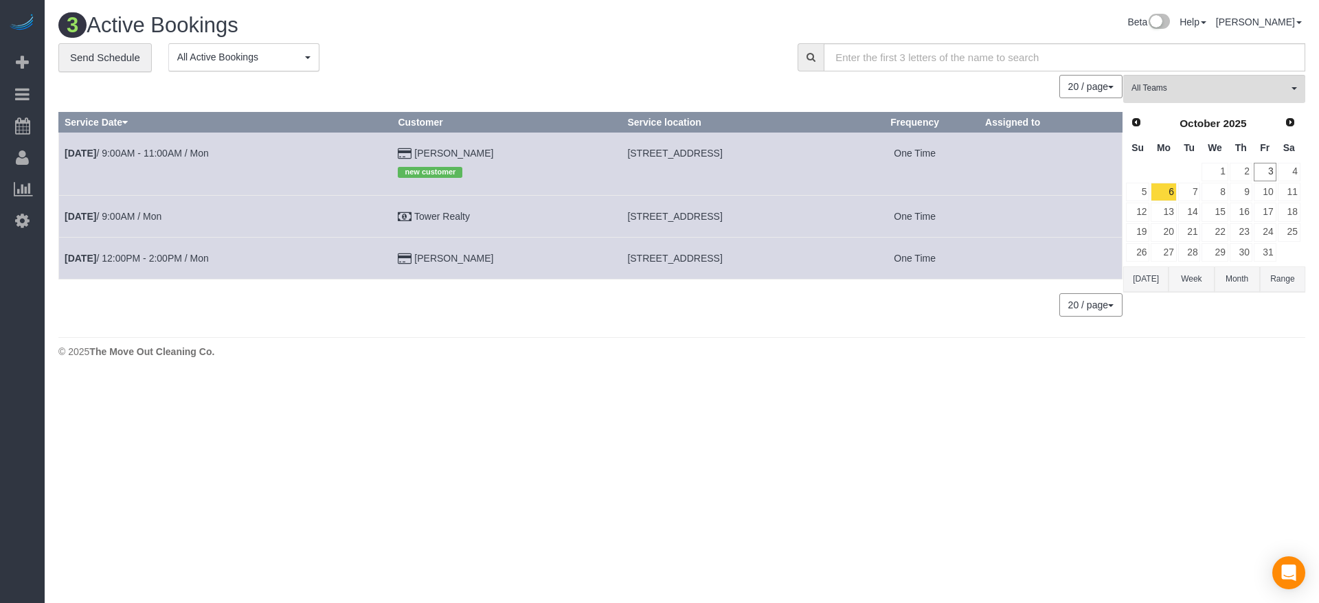
drag, startPoint x: 553, startPoint y: 216, endPoint x: 737, endPoint y: 221, distance: 183.5
click at [737, 221] on td "[STREET_ADDRESS]" at bounding box center [736, 217] width 229 height 42
copy span "[STREET_ADDRESS]"
click at [161, 221] on link "[DATE] 9:00AM / Mon" at bounding box center [113, 216] width 97 height 11
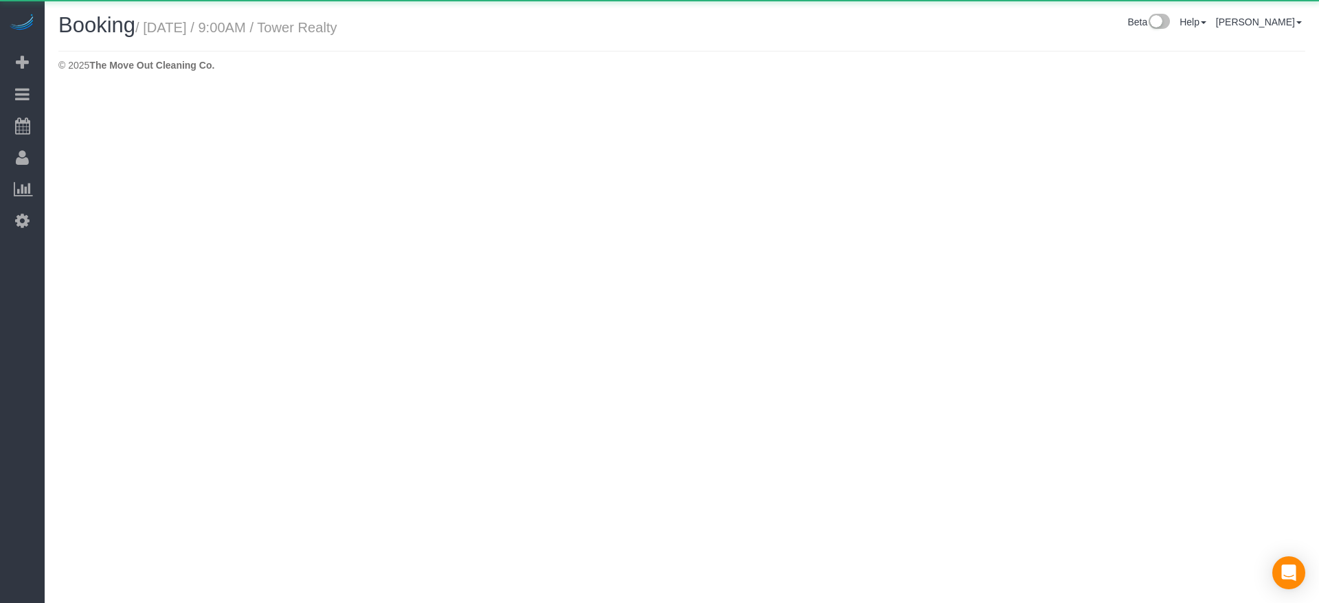
select select "[GEOGRAPHIC_DATA]"
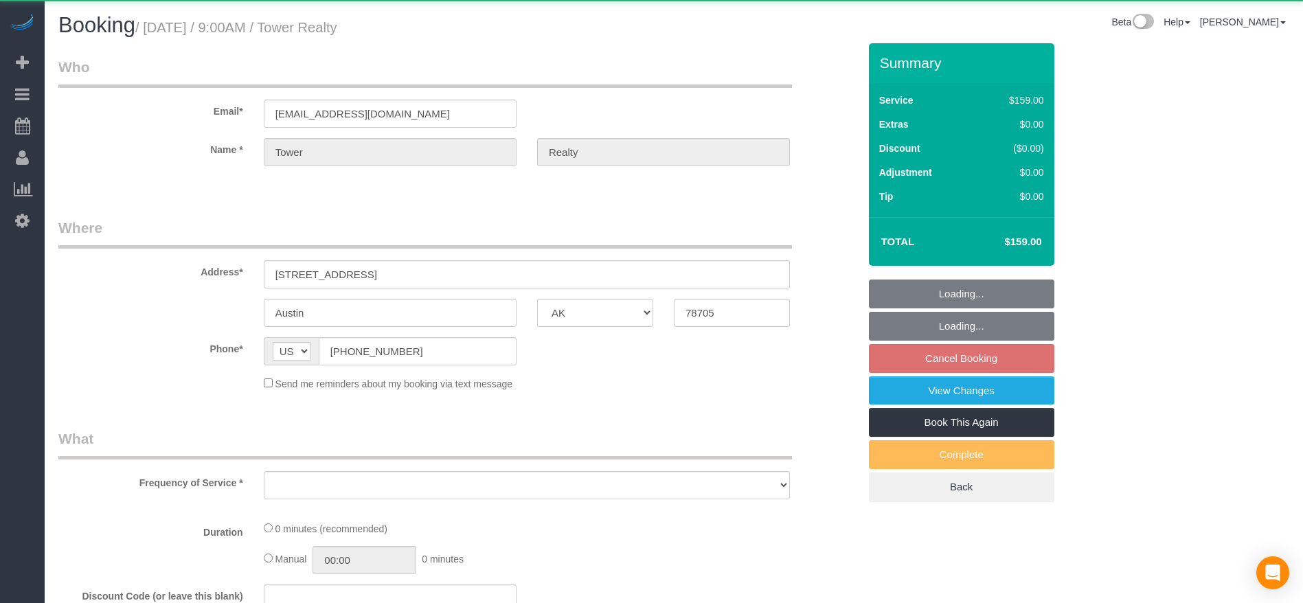
select select "object:8587"
select select "3"
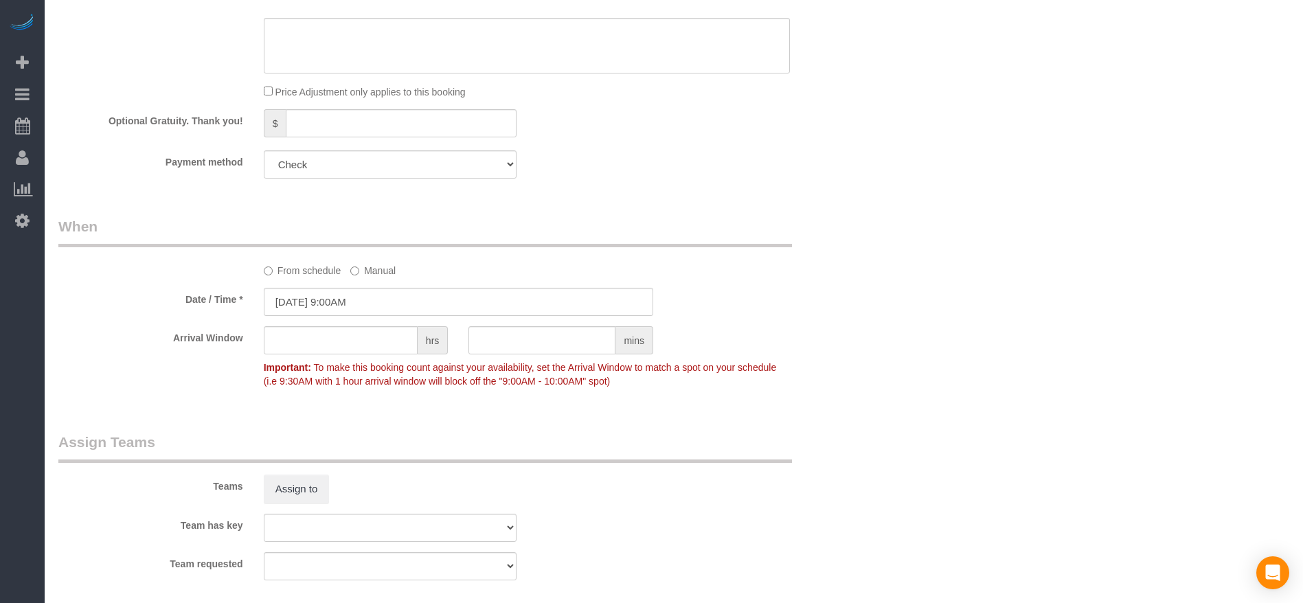
scroll to position [1237, 0]
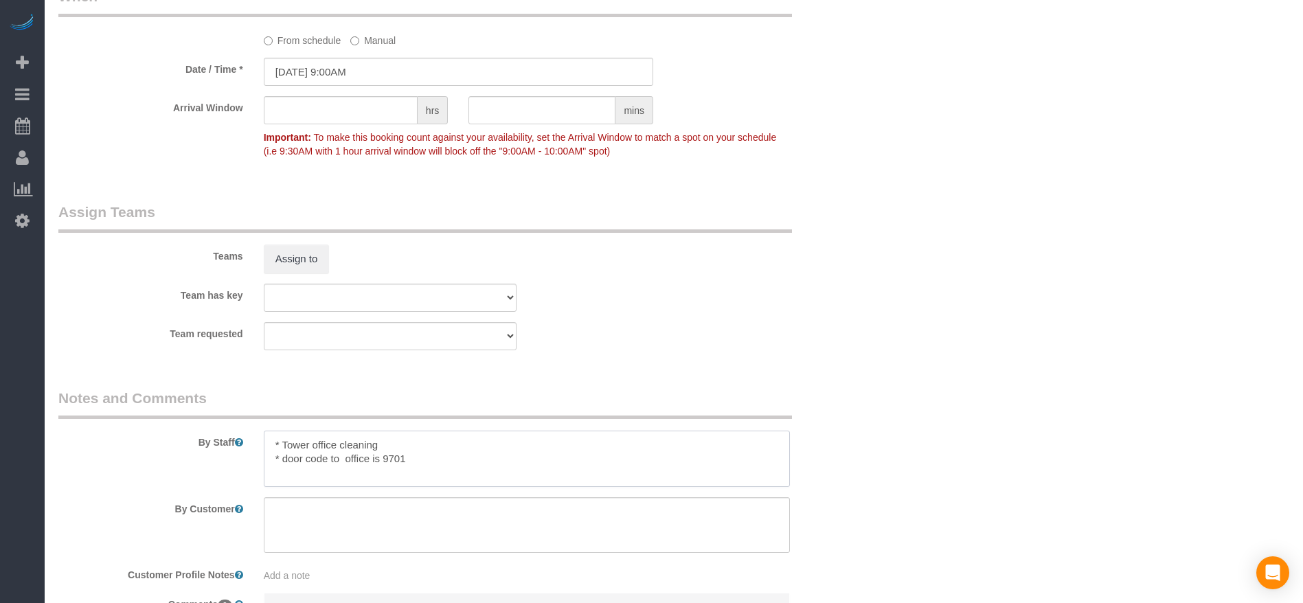
drag, startPoint x: 283, startPoint y: 459, endPoint x: 436, endPoint y: 458, distance: 153.2
click at [436, 458] on textarea at bounding box center [527, 459] width 526 height 56
